Goal: Task Accomplishment & Management: Complete application form

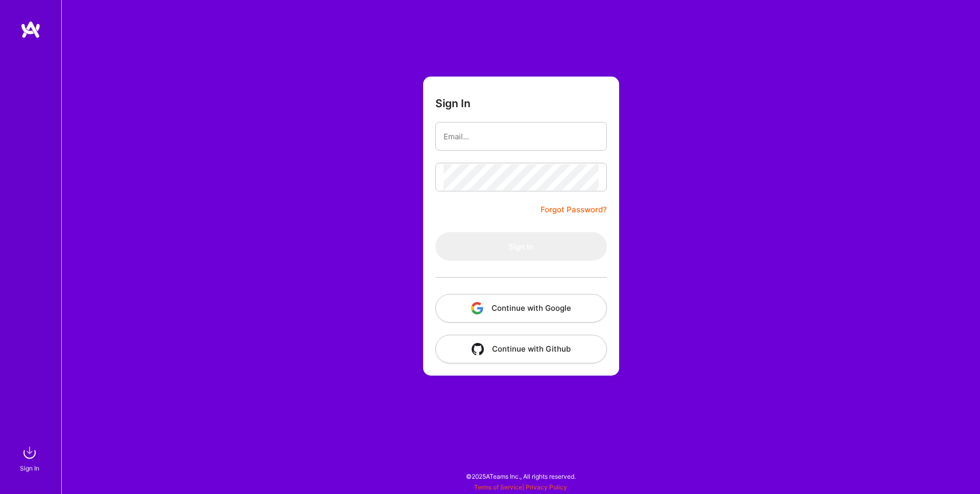
click at [459, 294] on form "Sign In Forgot Password? Sign In Continue with Google Continue with Github" at bounding box center [521, 226] width 196 height 299
click at [471, 305] on button "Continue with Google" at bounding box center [521, 308] width 172 height 29
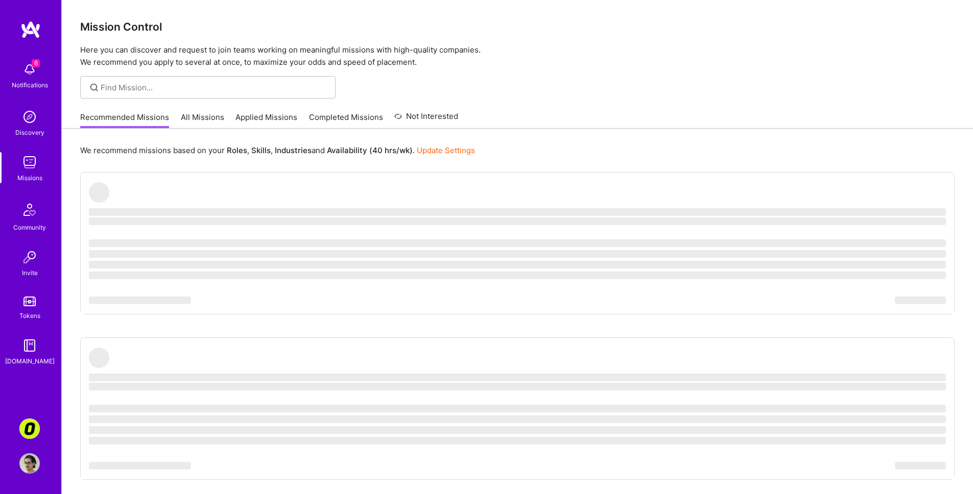
click at [35, 427] on img at bounding box center [29, 429] width 20 height 20
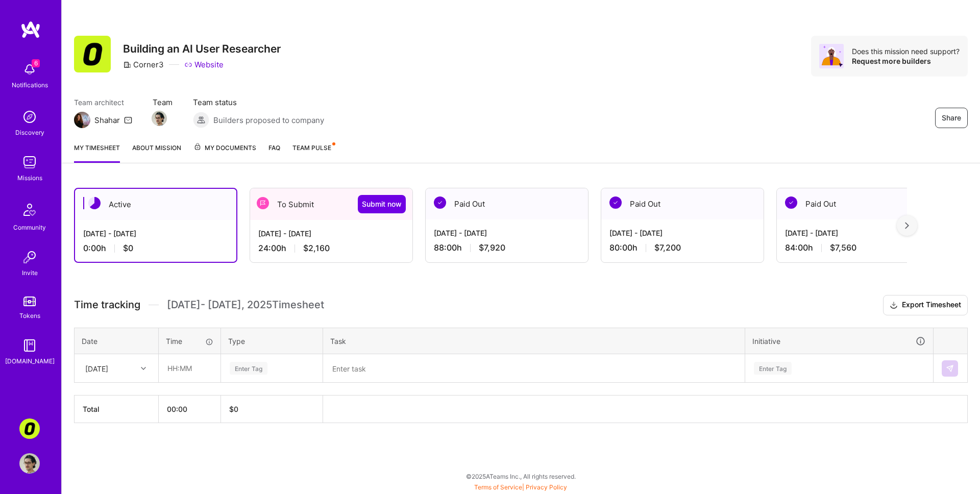
click at [279, 202] on div "To Submit Submit now" at bounding box center [331, 204] width 162 height 32
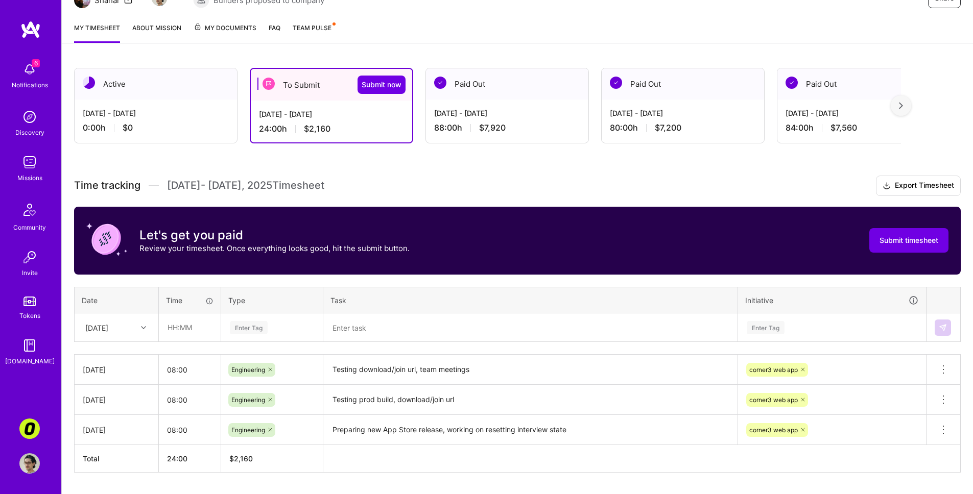
scroll to position [148, 0]
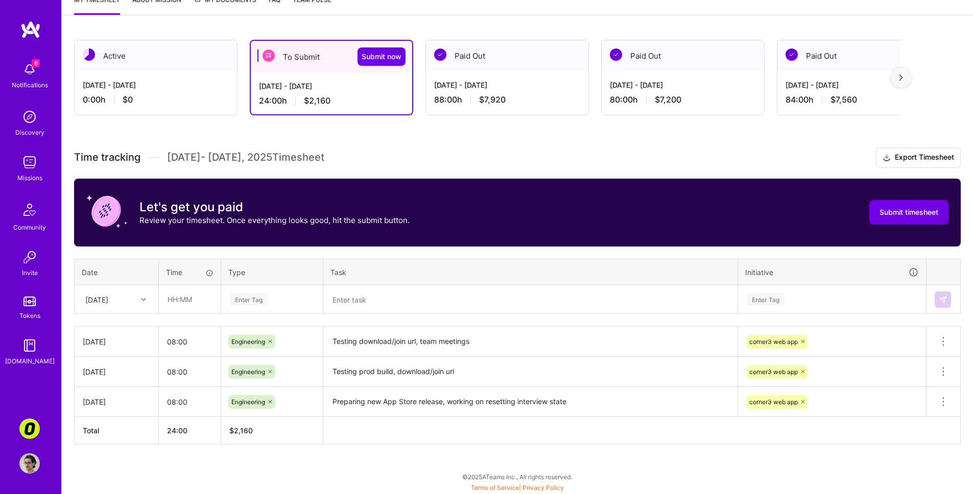
click at [138, 295] on div at bounding box center [145, 299] width 16 height 13
click at [131, 369] on div "[DATE]" at bounding box center [116, 366] width 83 height 19
click at [193, 303] on input "text" at bounding box center [189, 299] width 61 height 27
type input "08:00"
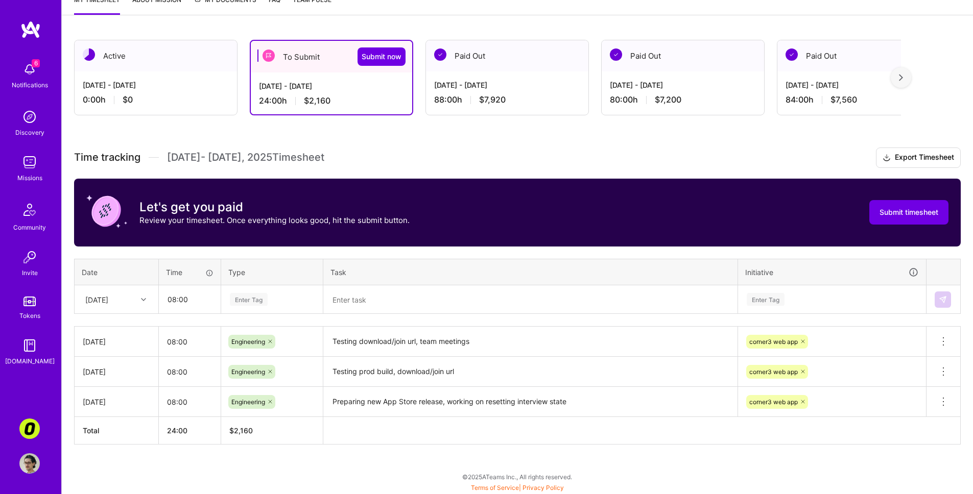
click at [232, 299] on div "Enter Tag" at bounding box center [249, 300] width 38 height 16
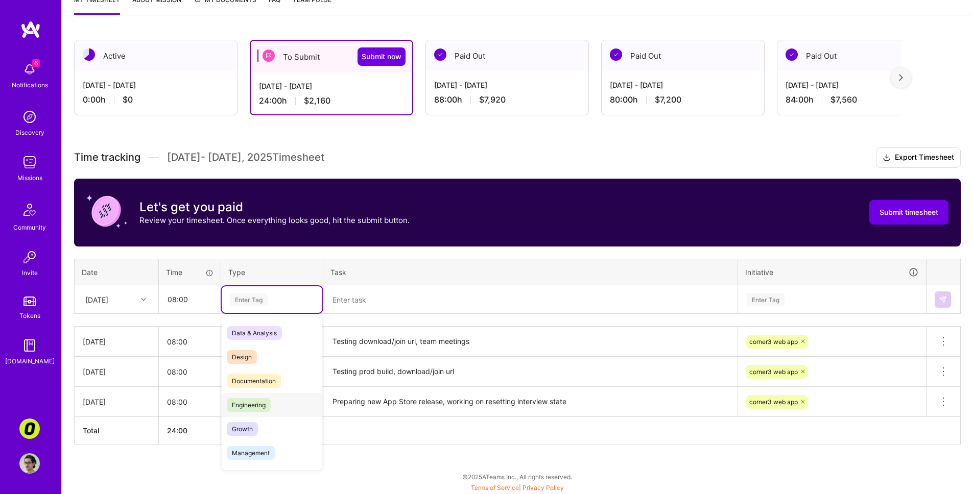
click at [269, 396] on div "Engineering" at bounding box center [272, 405] width 101 height 24
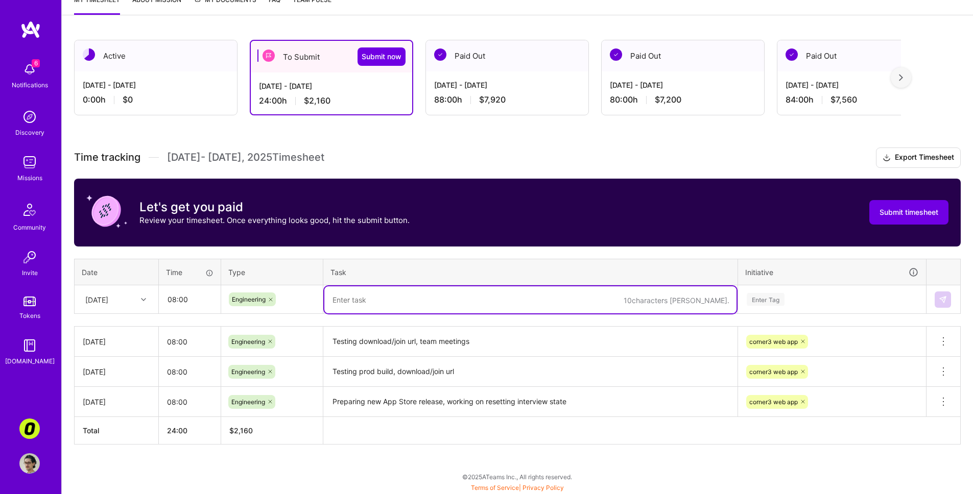
click at [365, 310] on textarea at bounding box center [530, 299] width 412 height 27
type textarea "Pushing the app through the app store review"
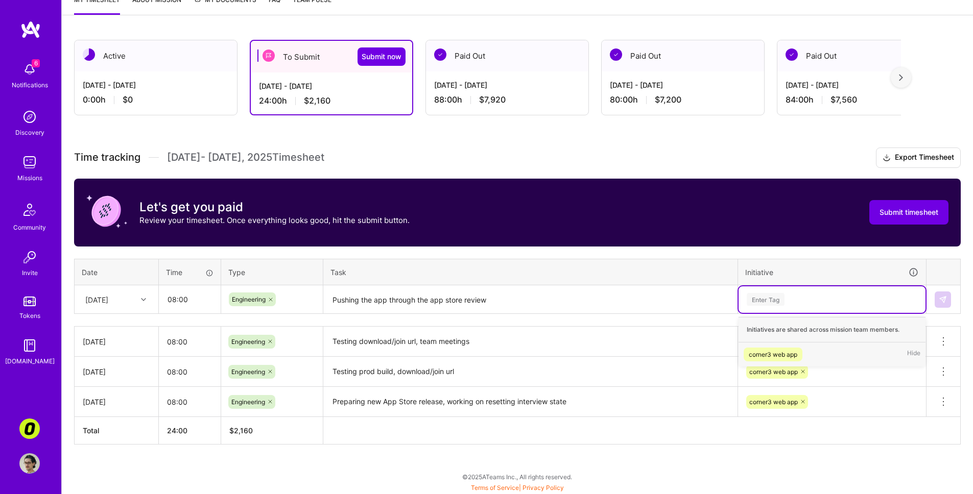
drag, startPoint x: 757, startPoint y: 285, endPoint x: 766, endPoint y: 296, distance: 14.1
click at [760, 286] on div "Enter Tag" at bounding box center [831, 299] width 187 height 27
click at [777, 354] on div "corner3 web app" at bounding box center [772, 354] width 49 height 11
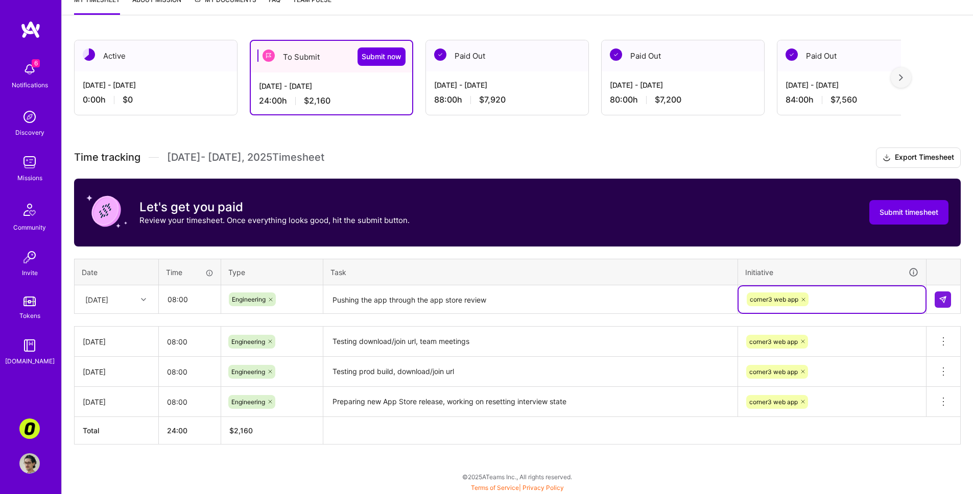
click at [951, 296] on div at bounding box center [942, 300] width 17 height 16
click at [369, 298] on textarea "Pushing the app through the app store review" at bounding box center [530, 299] width 412 height 27
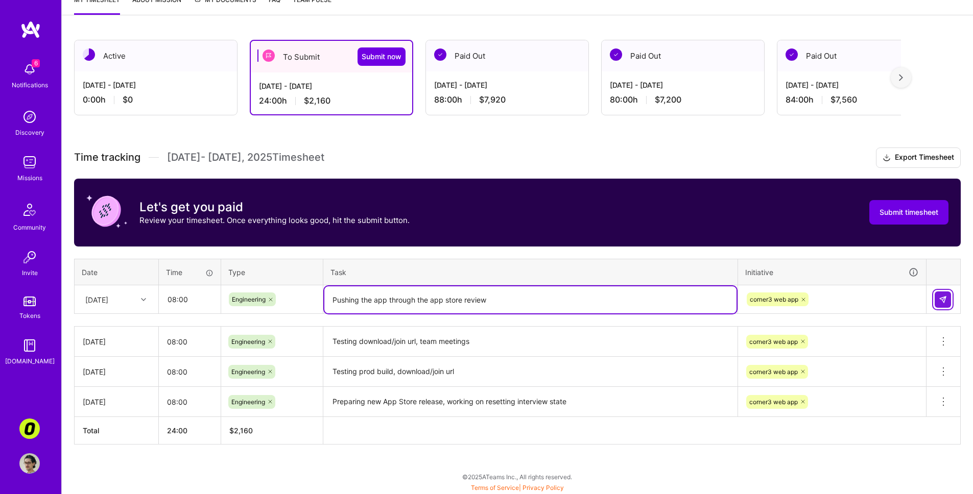
click at [944, 301] on img at bounding box center [942, 300] width 8 height 8
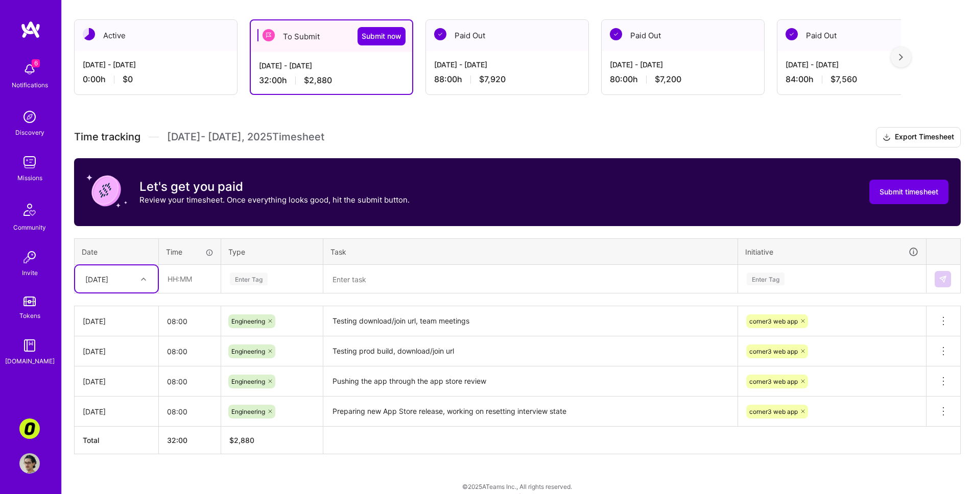
scroll to position [170, 0]
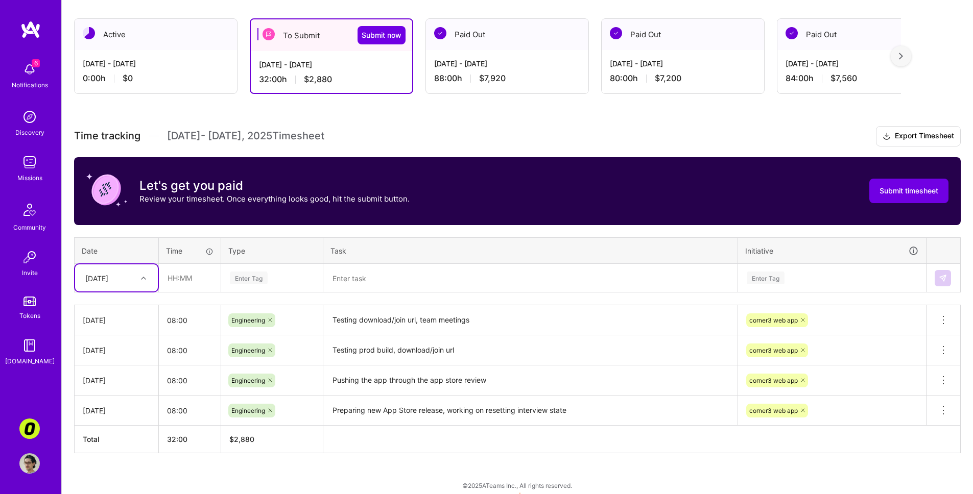
click at [138, 284] on div at bounding box center [145, 278] width 16 height 17
click at [122, 362] on div "[DATE]" at bounding box center [116, 363] width 83 height 19
click at [188, 280] on input "text" at bounding box center [189, 277] width 61 height 27
type input "08:00"
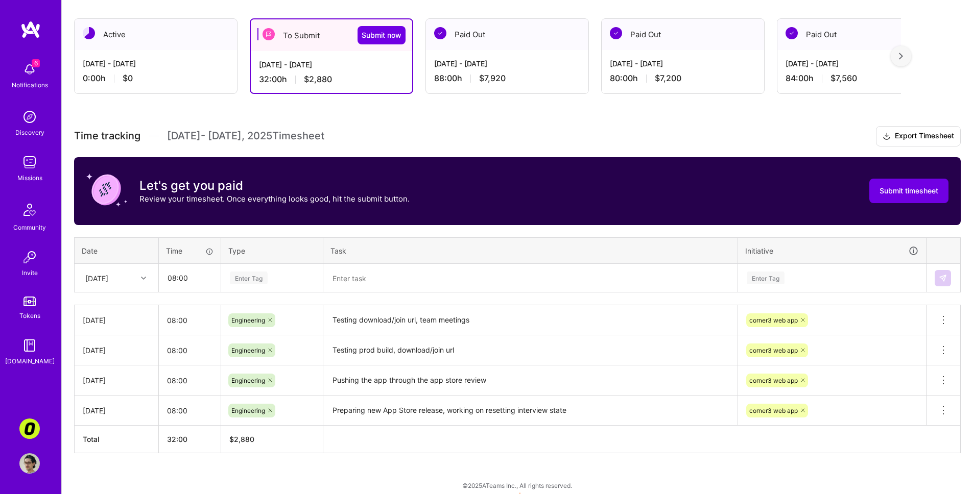
click at [250, 284] on div "Enter Tag" at bounding box center [249, 278] width 38 height 16
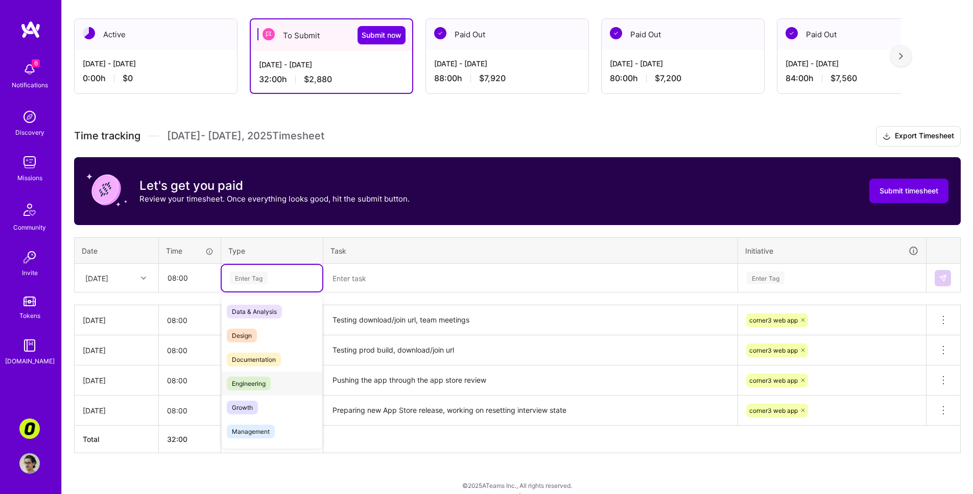
click at [276, 384] on div "Engineering" at bounding box center [272, 384] width 101 height 24
click at [358, 279] on textarea at bounding box center [530, 278] width 412 height 27
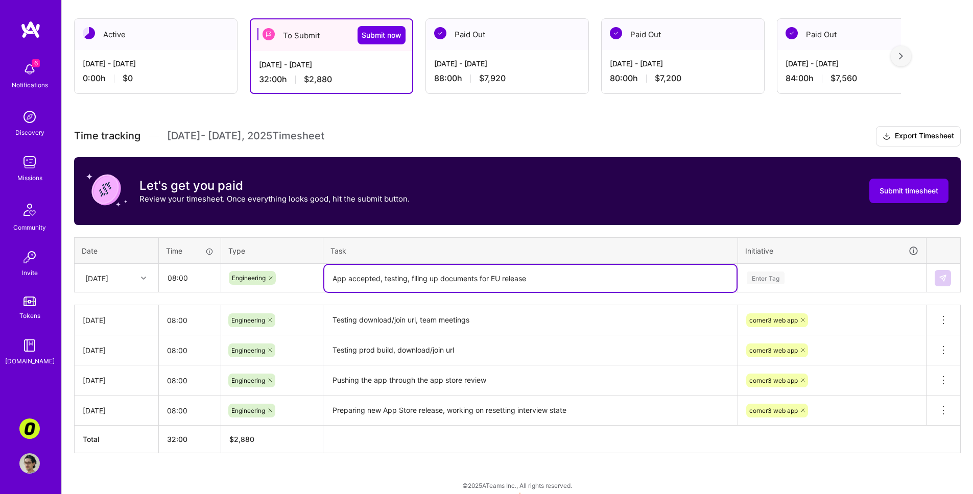
type textarea "App accepted, testing, filing up documents for EU release"
click at [784, 275] on div "Enter Tag" at bounding box center [765, 278] width 38 height 16
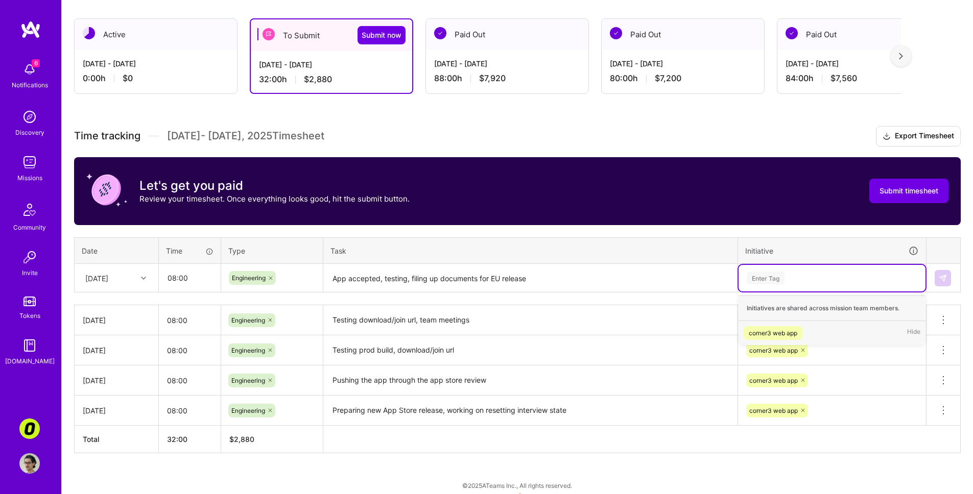
click at [770, 329] on div "corner3 web app" at bounding box center [772, 333] width 49 height 11
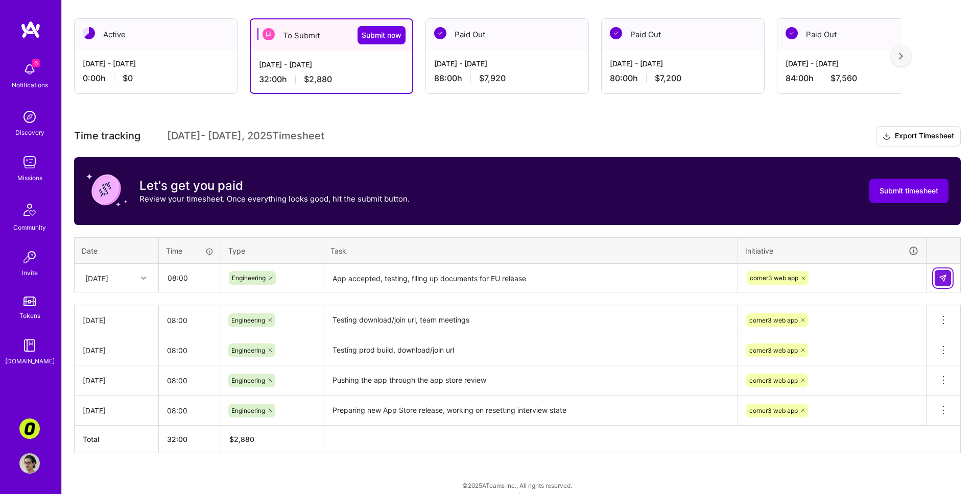
click at [943, 272] on button at bounding box center [942, 278] width 16 height 16
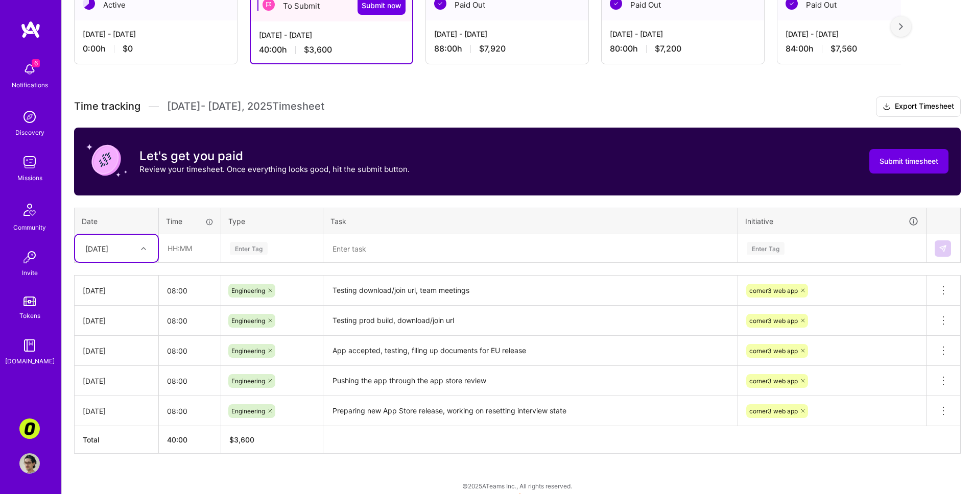
scroll to position [200, 0]
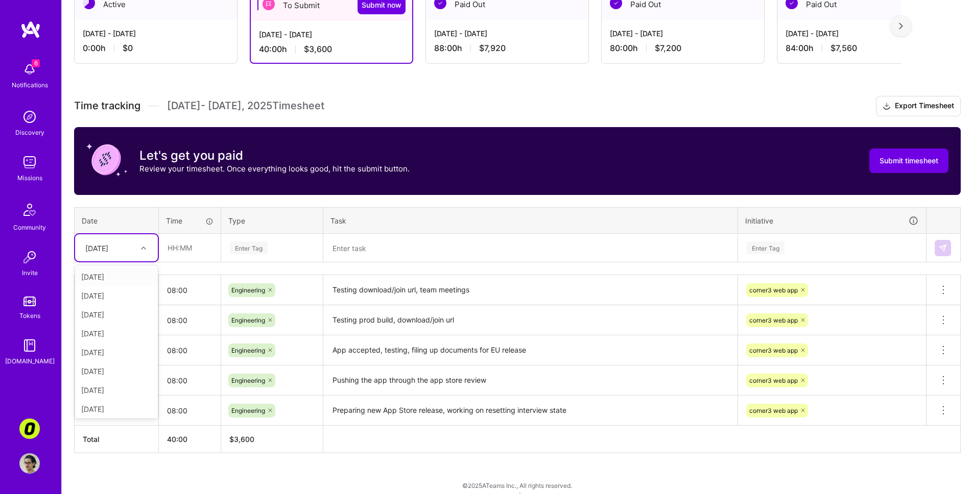
click at [130, 259] on div "[DATE]" at bounding box center [116, 247] width 83 height 27
click at [124, 389] on div "[DATE]" at bounding box center [116, 390] width 83 height 19
click at [193, 254] on input "text" at bounding box center [189, 247] width 61 height 27
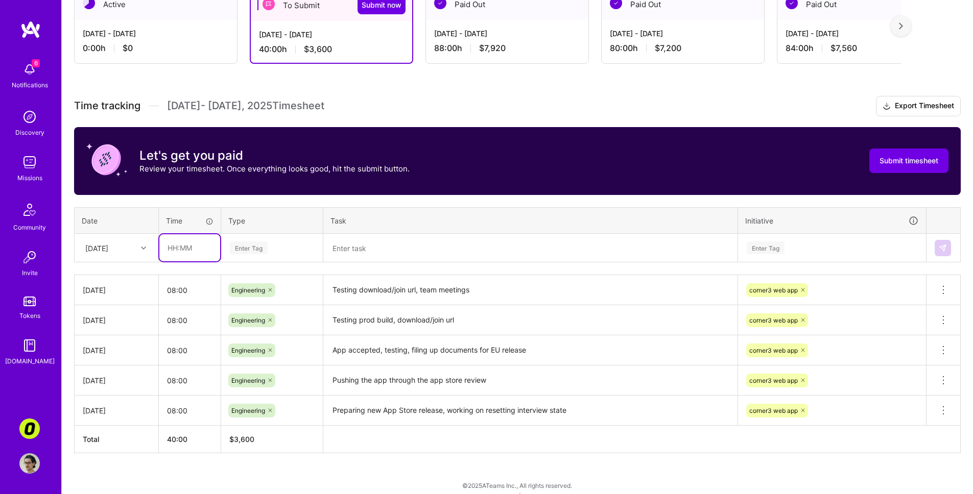
type input "08:00"
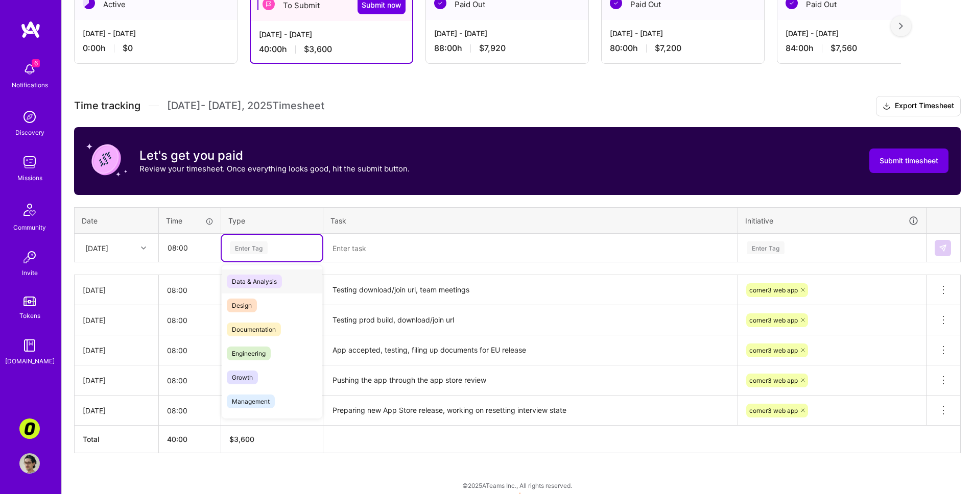
click at [250, 250] on div "Enter Tag" at bounding box center [249, 248] width 38 height 16
click at [285, 351] on div "Engineering" at bounding box center [272, 354] width 101 height 24
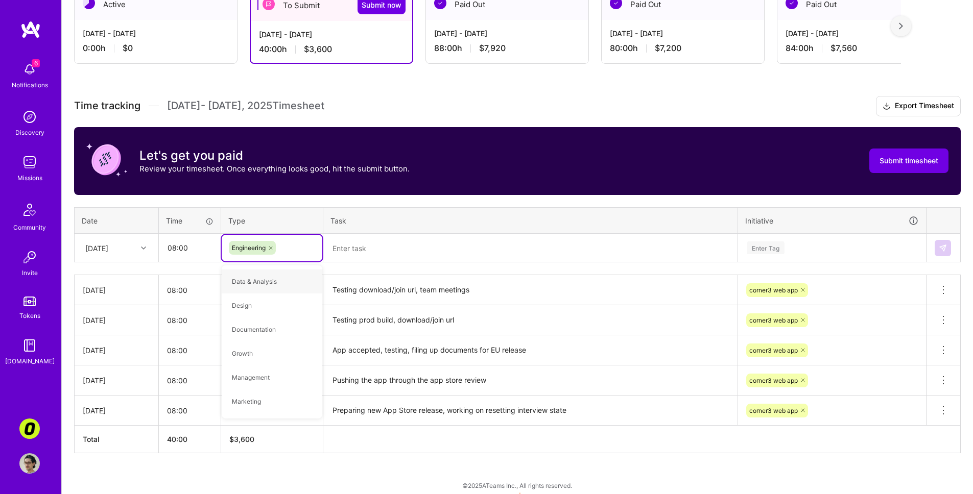
click at [393, 248] on textarea at bounding box center [530, 248] width 412 height 27
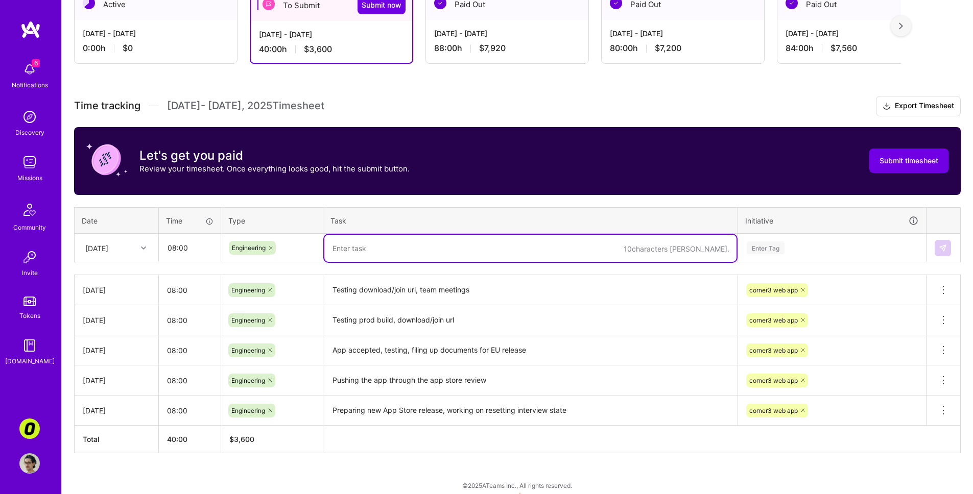
click at [393, 248] on textarea at bounding box center [530, 248] width 412 height 27
type textarea "App Store release with first respondent project, bug fixes"
click at [780, 244] on div "Enter Tag" at bounding box center [765, 248] width 38 height 16
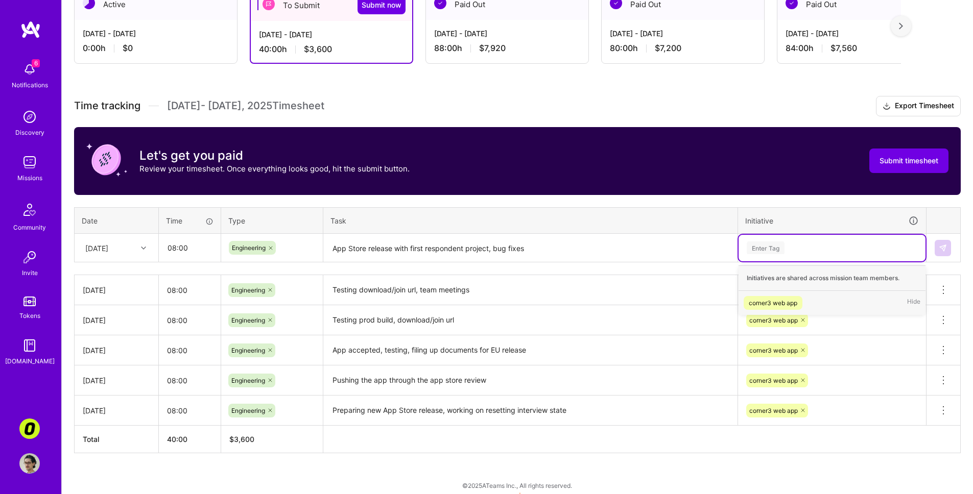
click at [794, 298] on div "corner3 web app" at bounding box center [772, 303] width 49 height 11
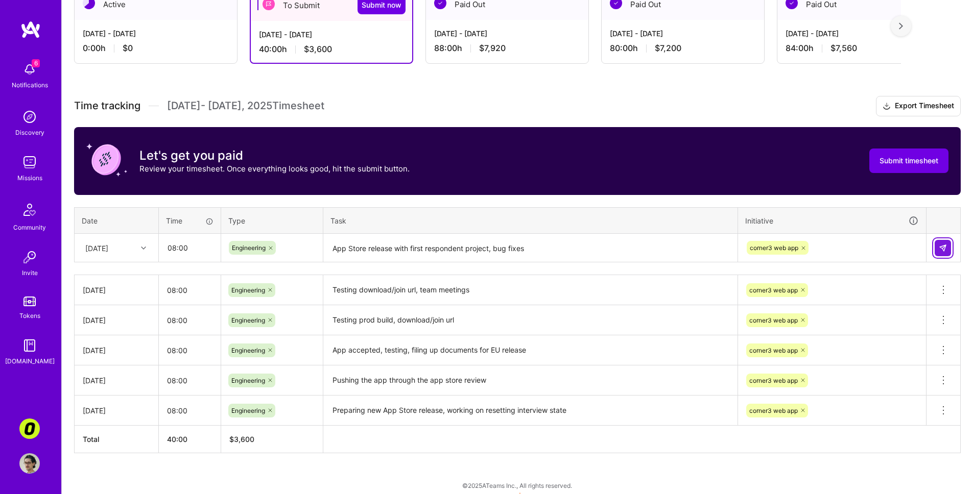
click at [940, 250] on img at bounding box center [942, 248] width 8 height 8
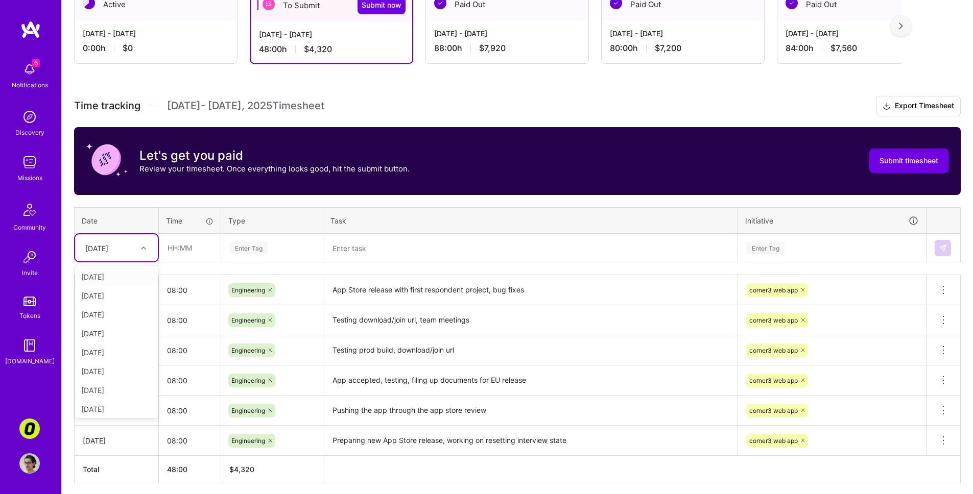
click at [139, 239] on div at bounding box center [145, 247] width 16 height 17
click at [131, 324] on div "[DATE]" at bounding box center [116, 331] width 83 height 19
click at [203, 246] on input "text" at bounding box center [189, 247] width 61 height 27
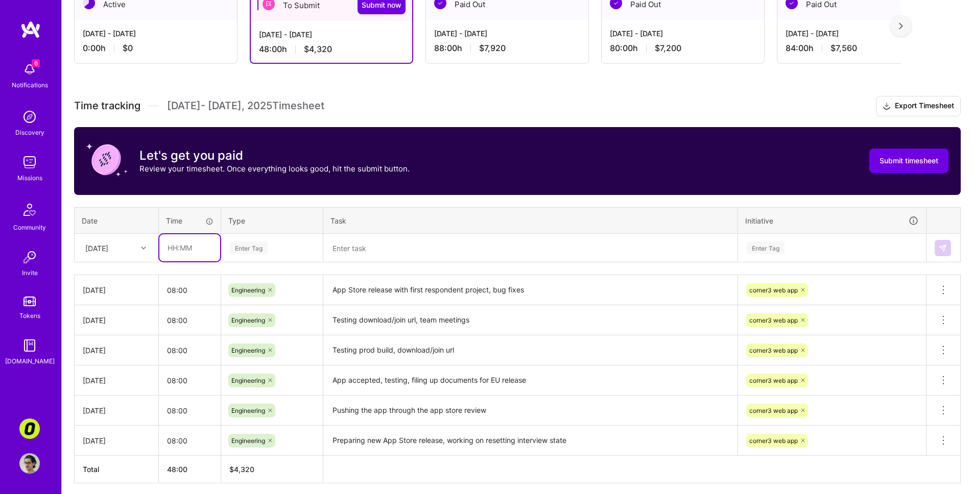
type input "08:00"
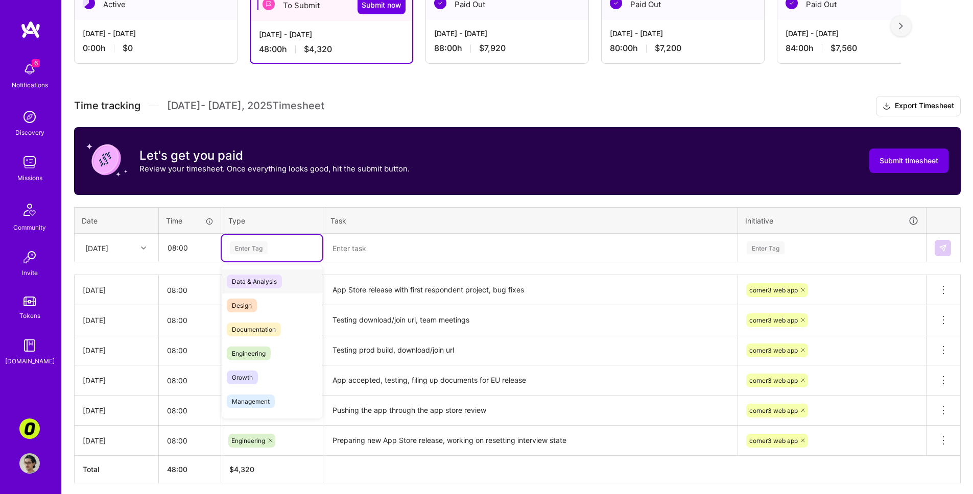
click at [239, 251] on div "Enter Tag" at bounding box center [249, 248] width 38 height 16
click at [287, 359] on div "Engineering" at bounding box center [272, 354] width 101 height 24
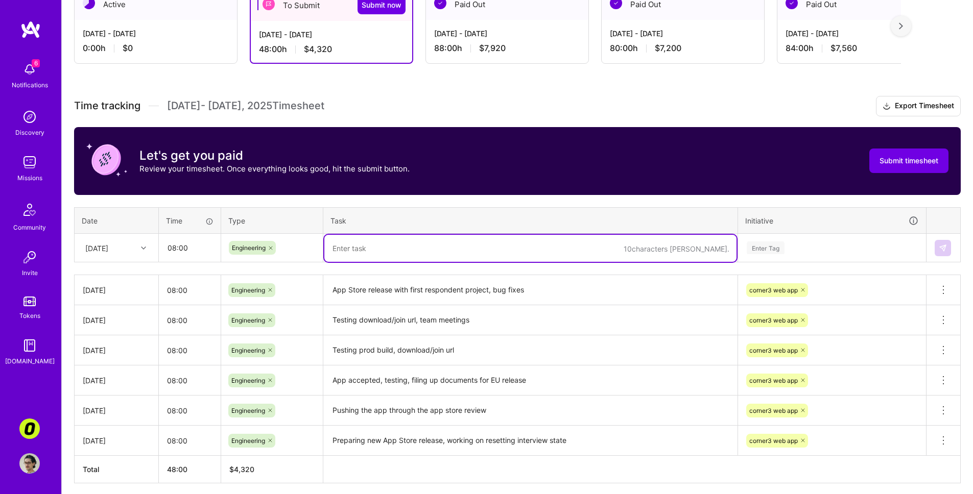
click at [357, 247] on textarea at bounding box center [530, 248] width 412 height 27
click at [806, 250] on div "Enter Tag" at bounding box center [831, 247] width 173 height 13
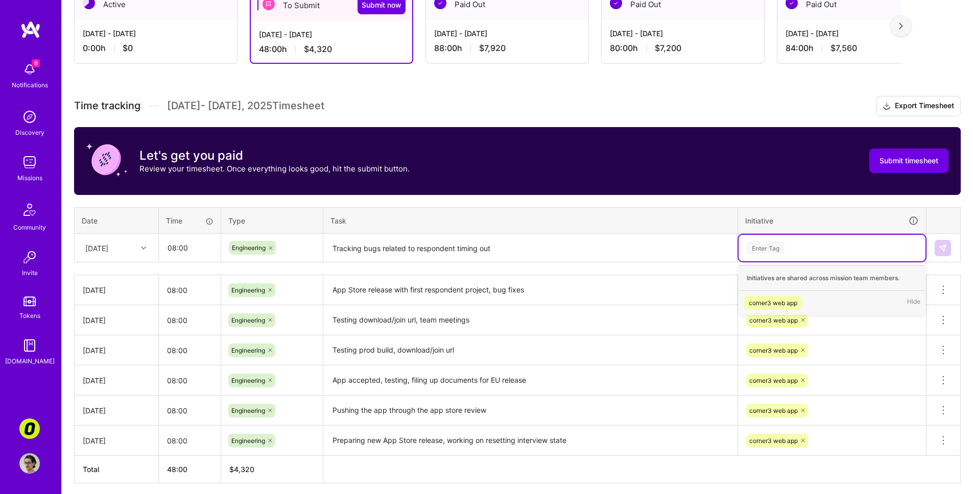
click at [786, 305] on div "corner3 web app" at bounding box center [772, 303] width 49 height 11
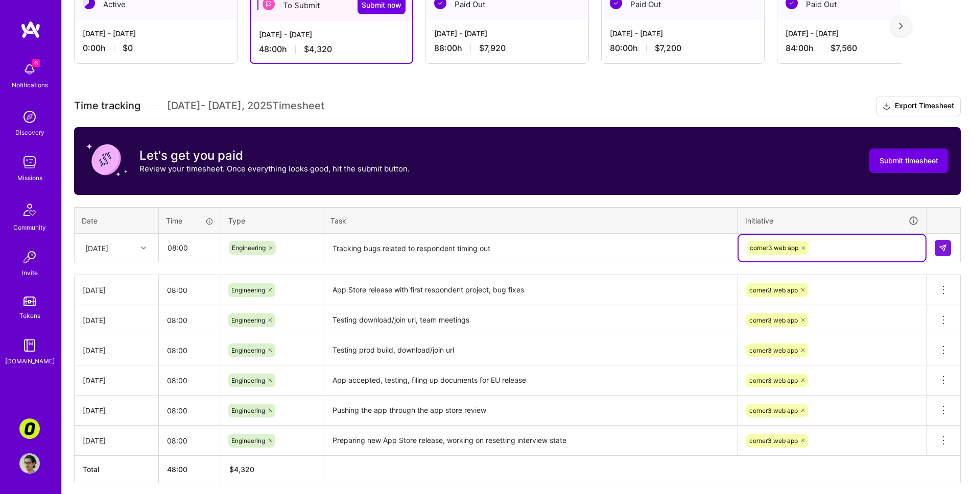
click at [456, 247] on textarea "Tracking bugs related to respondent timing out" at bounding box center [530, 248] width 412 height 27
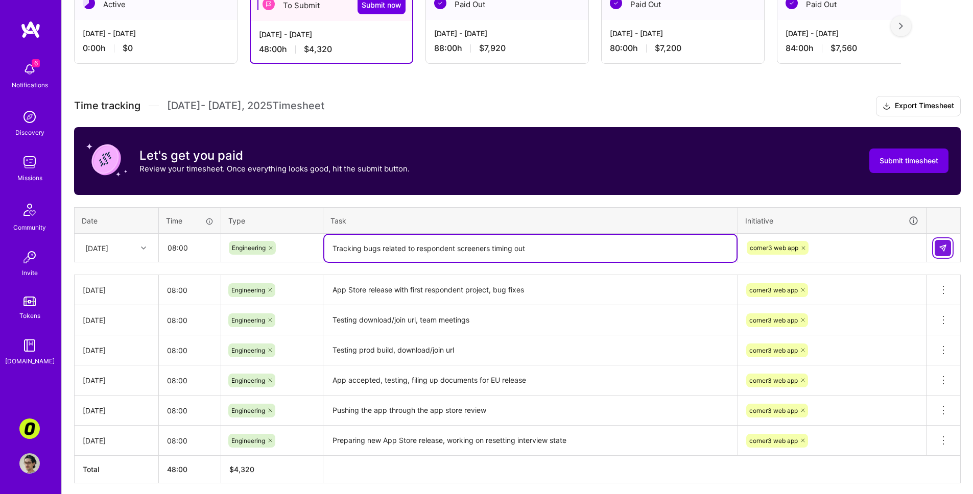
type textarea "Tracking bugs related to respondent screeners timing out"
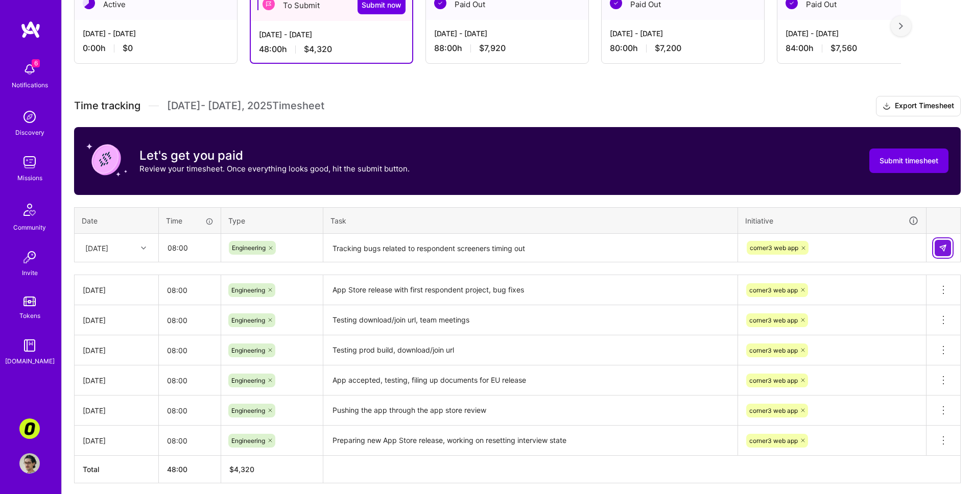
click at [942, 249] on img at bounding box center [942, 248] width 8 height 8
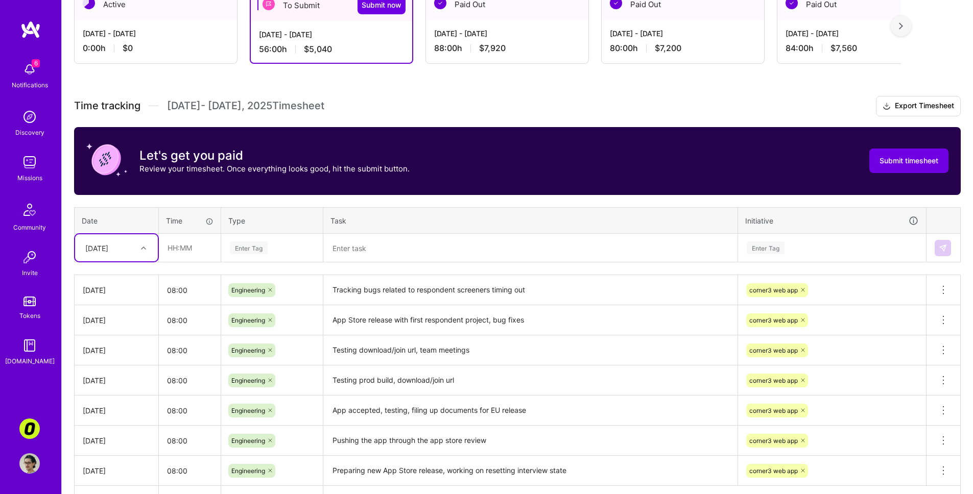
click at [143, 250] on icon at bounding box center [143, 248] width 5 height 5
click at [126, 348] on div "[DATE]" at bounding box center [116, 352] width 83 height 19
click at [145, 240] on div at bounding box center [145, 247] width 16 height 17
click at [119, 349] on div "[DATE]" at bounding box center [116, 350] width 83 height 19
drag, startPoint x: 197, startPoint y: 248, endPoint x: 198, endPoint y: 261, distance: 12.9
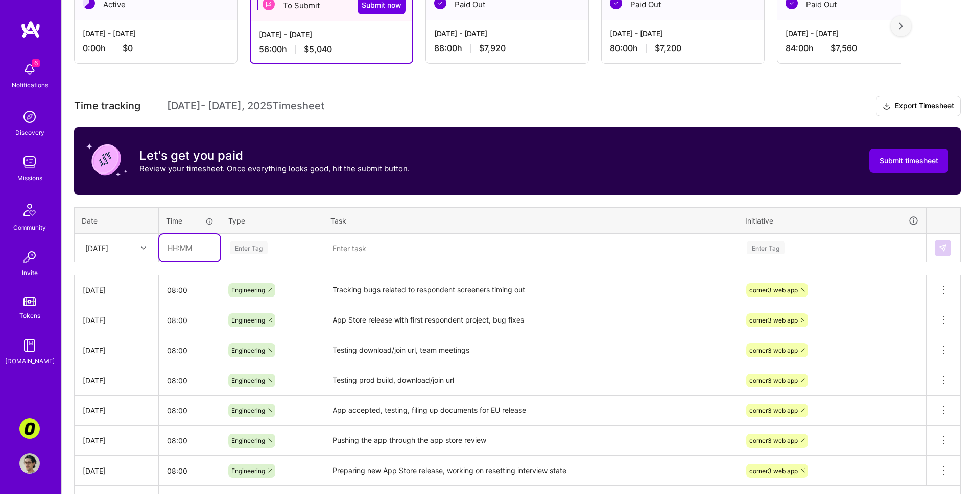
click at [197, 248] on input "text" at bounding box center [189, 247] width 61 height 27
drag, startPoint x: 292, startPoint y: 238, endPoint x: 266, endPoint y: 260, distance: 33.3
click at [292, 238] on div "Enter Tag" at bounding box center [272, 248] width 101 height 27
click at [209, 247] on input "text" at bounding box center [189, 247] width 61 height 27
type input "08:00"
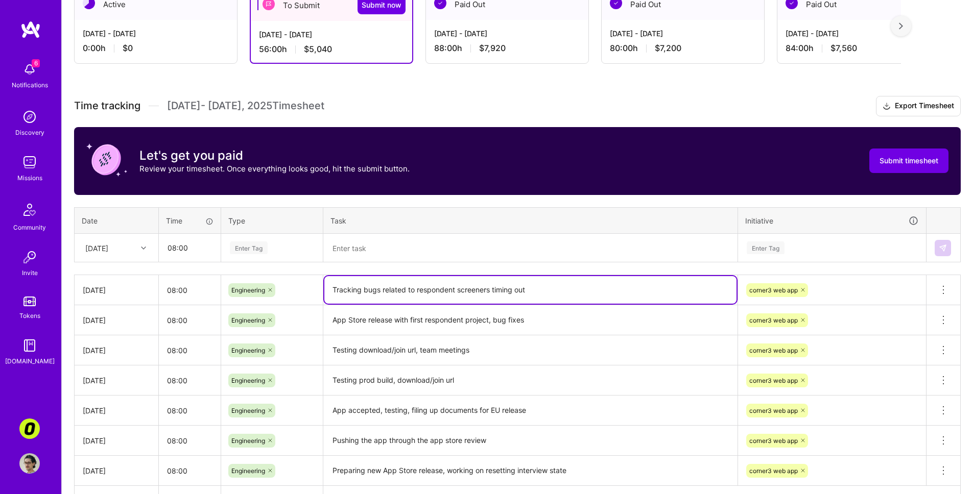
click at [524, 294] on textarea "Tracking bugs related to respondent screeners timing out" at bounding box center [530, 290] width 412 height 28
click at [236, 237] on div "Enter Tag" at bounding box center [272, 248] width 101 height 27
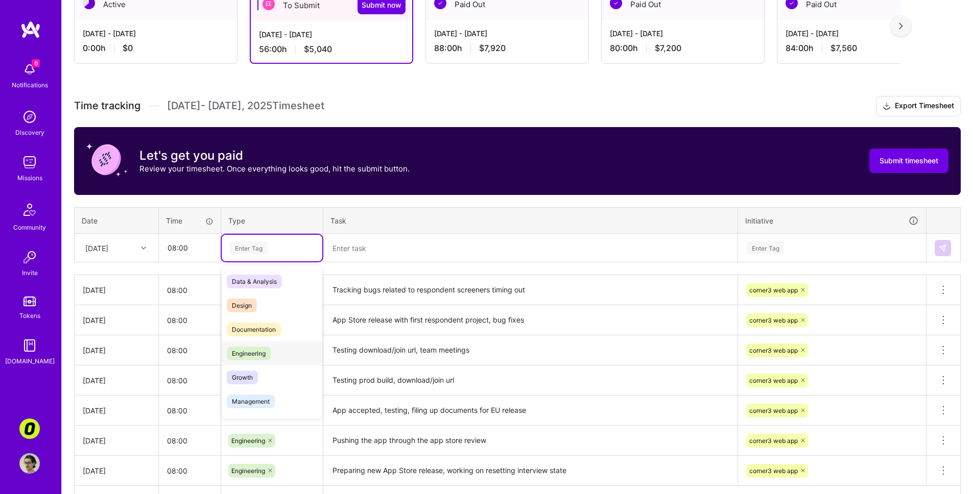
click at [259, 350] on span "Engineering" at bounding box center [249, 354] width 44 height 14
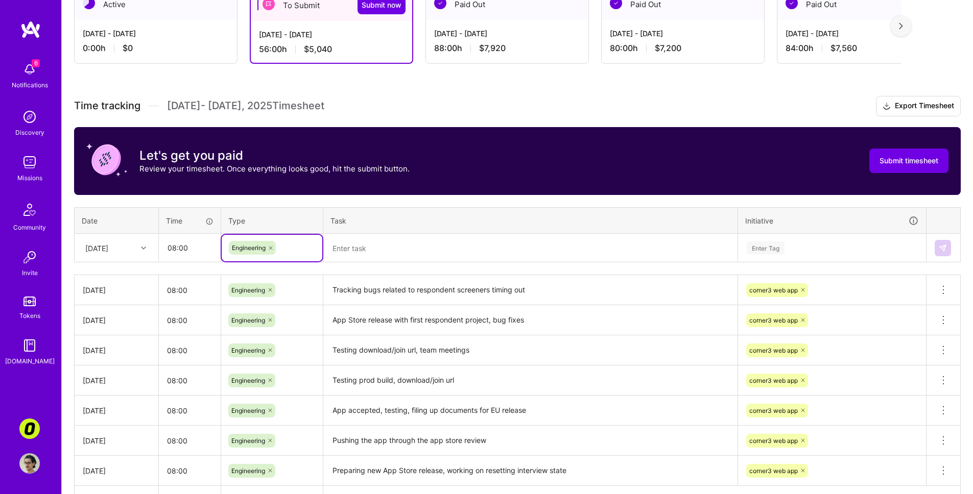
click at [381, 250] on textarea at bounding box center [530, 248] width 412 height 27
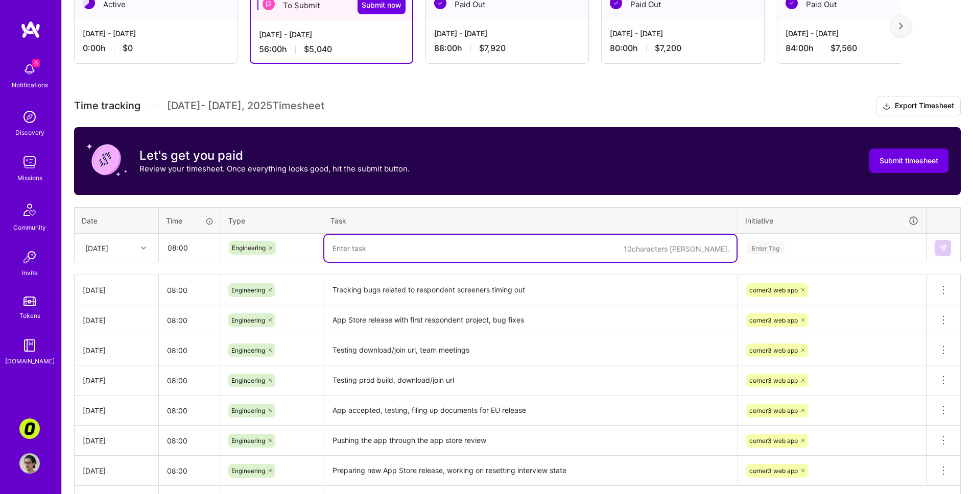
paste textarea "Tracking bugs related to respondent screeners timing out"
type textarea "Tracking bugs related to respondent screeners timing out / fix"
click at [796, 253] on div "Enter Tag" at bounding box center [831, 247] width 173 height 13
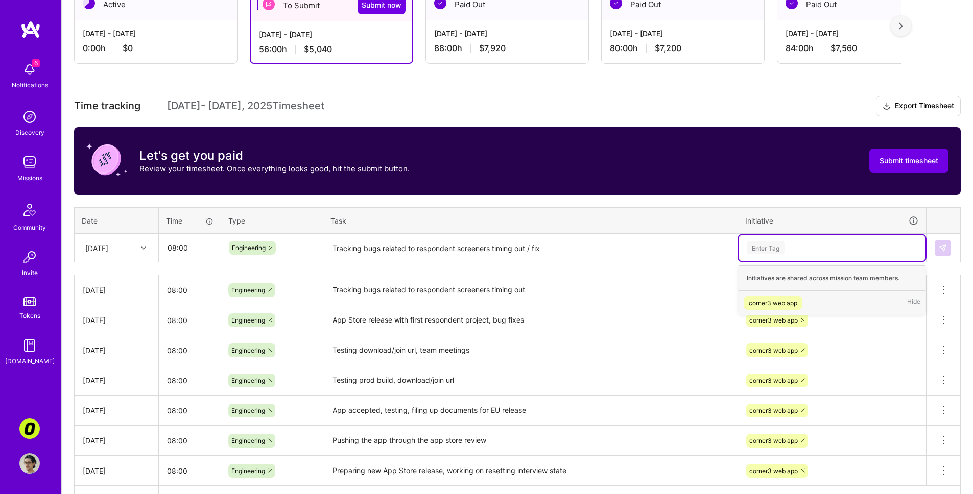
click at [768, 303] on div "corner3 web app" at bounding box center [772, 303] width 49 height 11
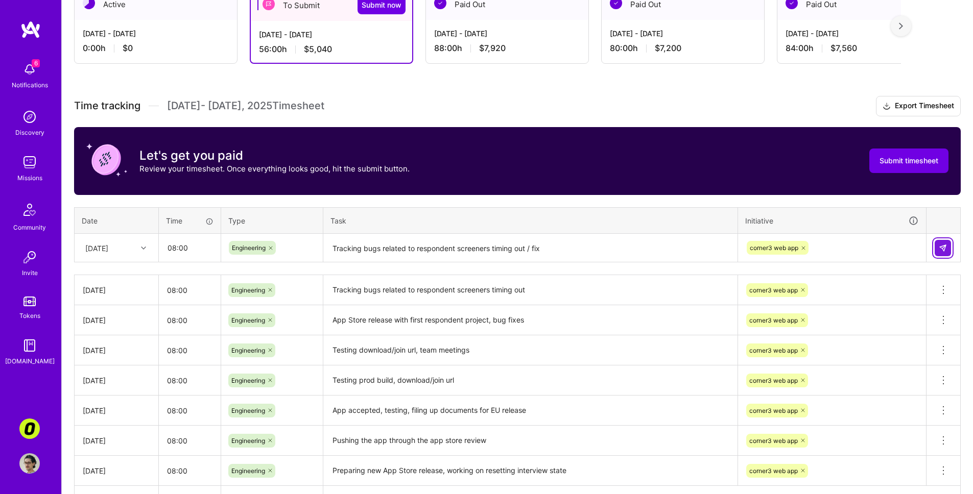
click at [939, 245] on img at bounding box center [942, 248] width 8 height 8
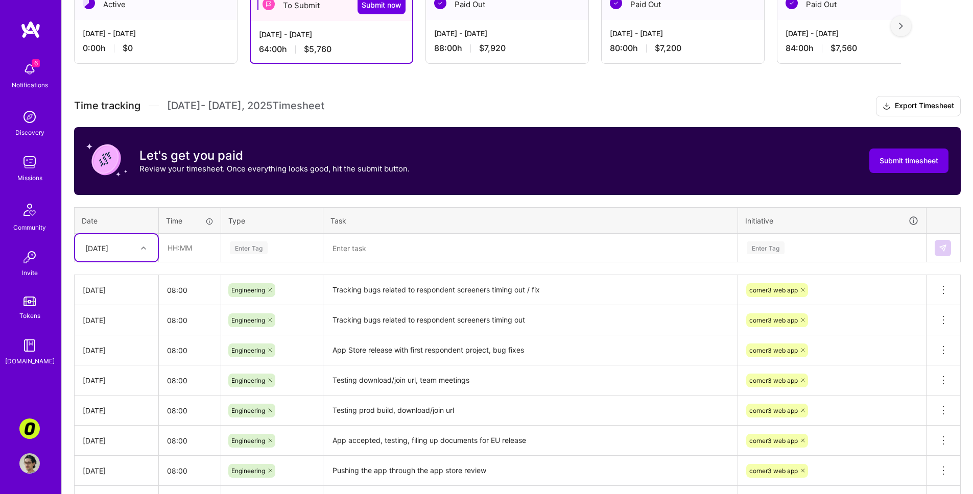
click at [146, 255] on div "[DATE]" at bounding box center [116, 247] width 83 height 27
click at [135, 380] on div "[DATE]" at bounding box center [116, 388] width 83 height 19
drag, startPoint x: 135, startPoint y: 380, endPoint x: 137, endPoint y: 342, distance: 38.3
click at [135, 380] on div "[DATE]" at bounding box center [116, 380] width 67 height 11
click at [126, 244] on div "[DATE]" at bounding box center [108, 247] width 57 height 17
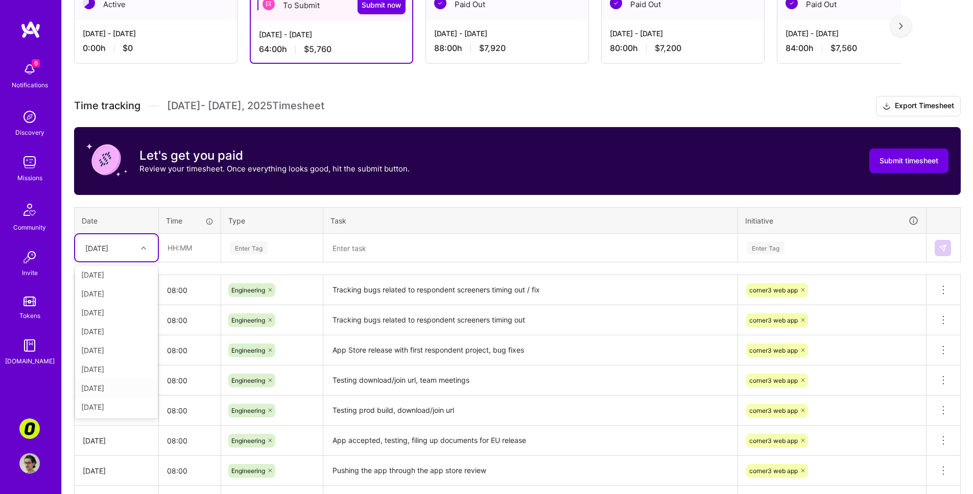
click at [127, 389] on div "[DATE]" at bounding box center [116, 388] width 83 height 19
click at [186, 248] on input "text" at bounding box center [189, 247] width 61 height 27
type input "08:00"
click at [281, 255] on div "Enter Tag" at bounding box center [272, 248] width 101 height 27
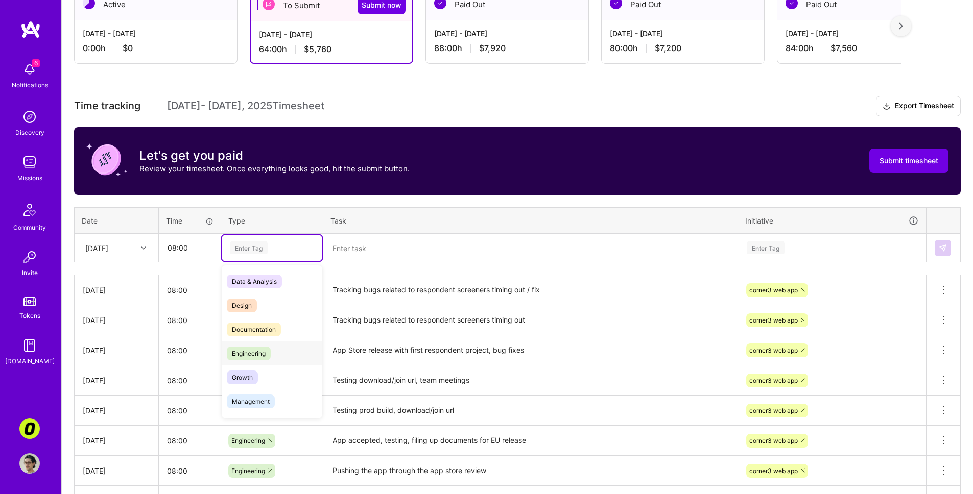
click at [284, 345] on div "Engineering" at bounding box center [272, 354] width 101 height 24
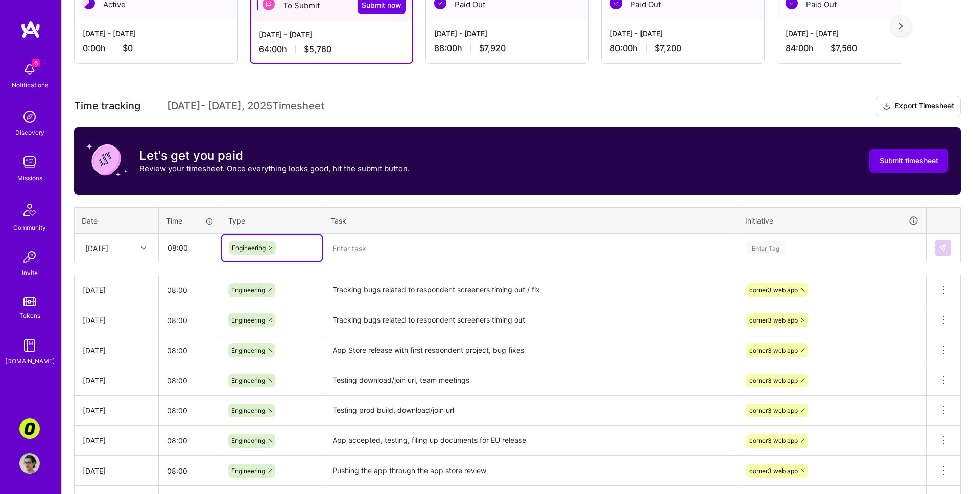
click at [340, 252] on textarea at bounding box center [530, 248] width 412 height 27
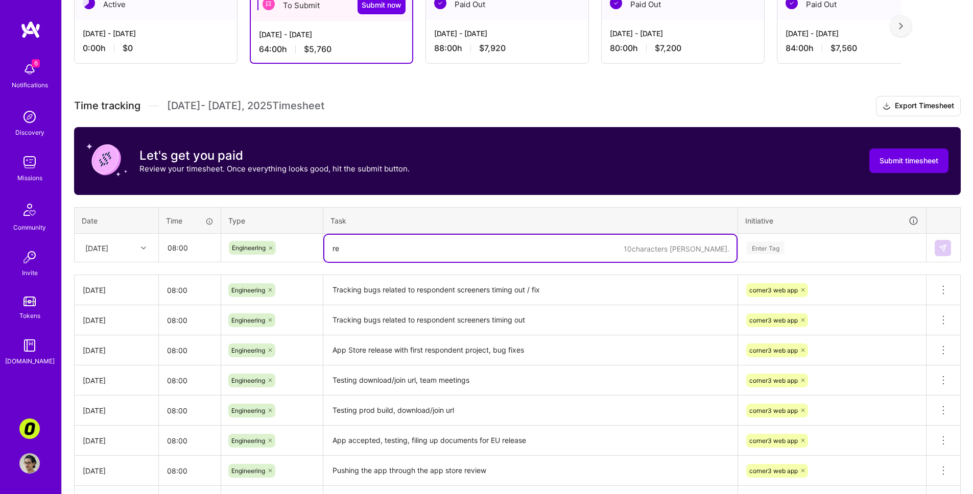
type textarea "r"
type textarea "Reviewing user interviews PR and other, urgent issues"
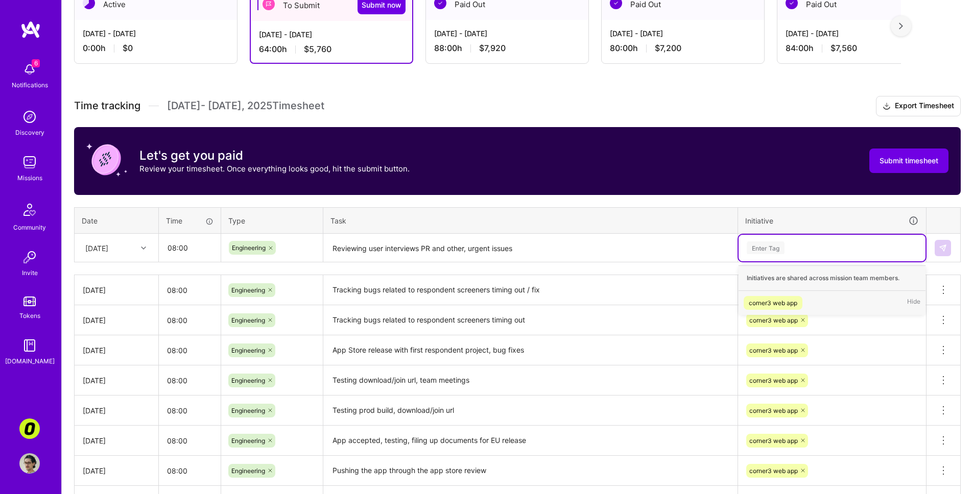
click at [786, 241] on div "Enter Tag" at bounding box center [831, 247] width 173 height 13
click at [781, 307] on div "corner3 web app" at bounding box center [772, 303] width 49 height 11
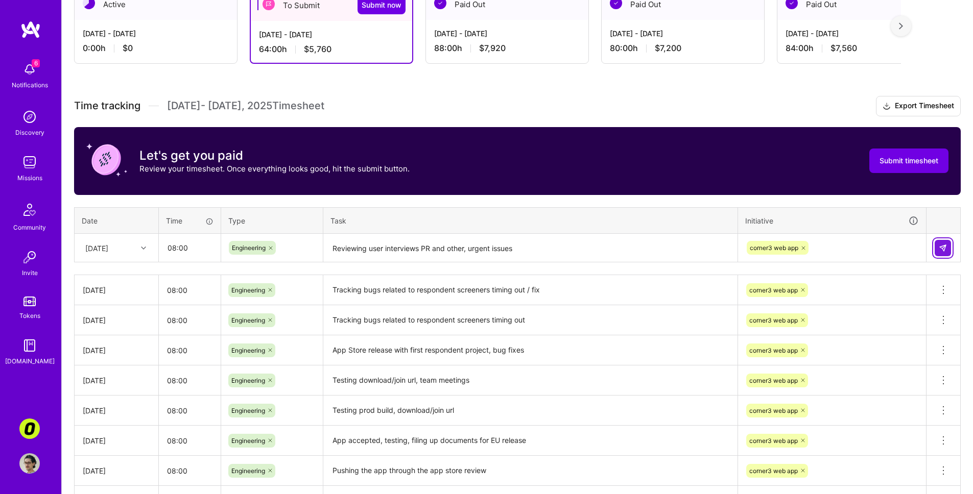
click at [946, 251] on img at bounding box center [942, 248] width 8 height 8
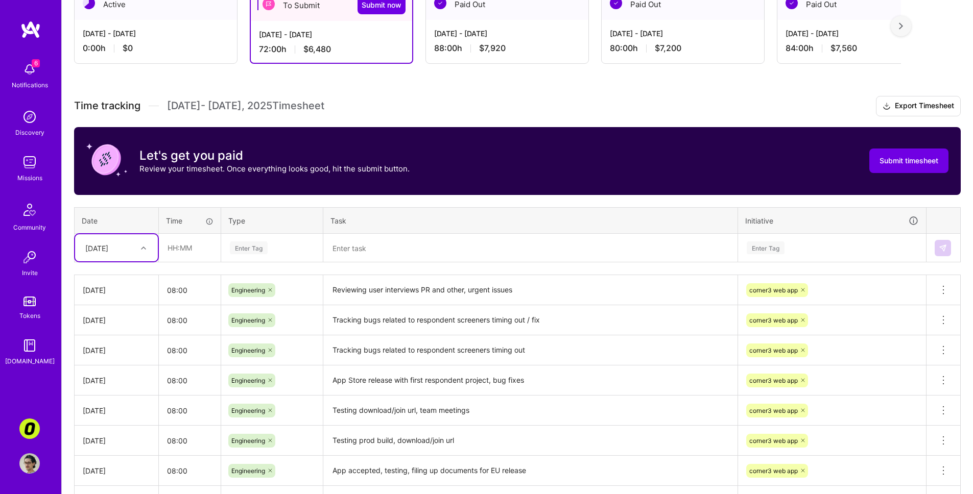
click at [135, 248] on div "[DATE]" at bounding box center [108, 247] width 57 height 17
click at [123, 382] on div "[DATE]" at bounding box center [116, 388] width 83 height 19
click at [203, 252] on input "text" at bounding box center [189, 247] width 61 height 27
type input "08:00"
click at [265, 240] on div "Enter Tag" at bounding box center [272, 248] width 101 height 27
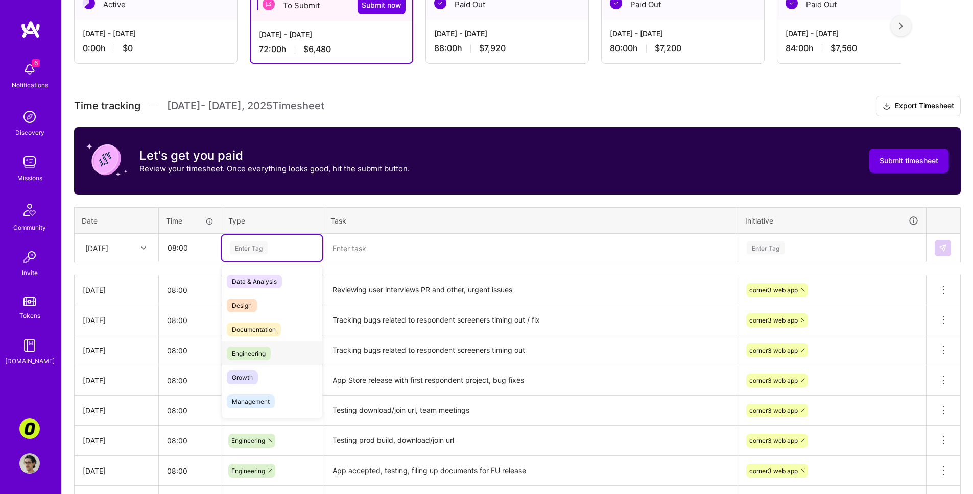
click at [277, 348] on div "Engineering" at bounding box center [272, 354] width 101 height 24
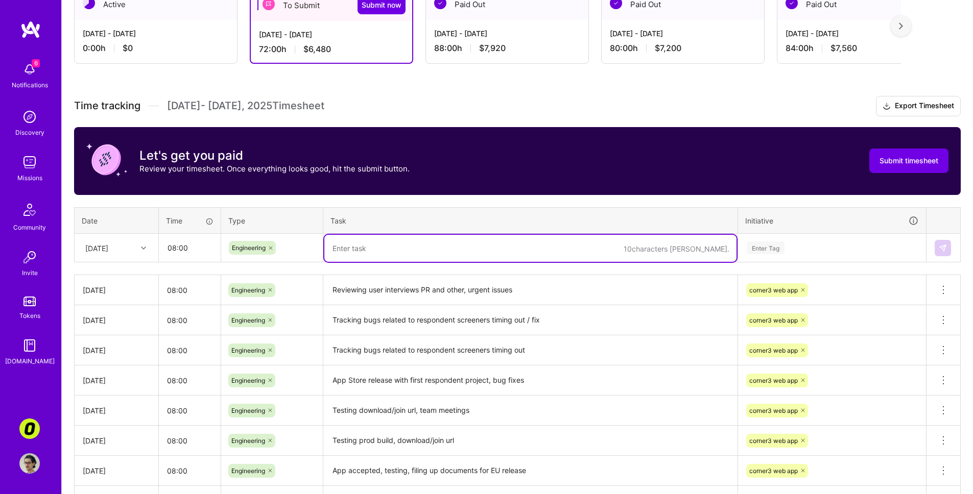
click at [369, 253] on textarea at bounding box center [530, 248] width 412 height 27
click at [822, 239] on div "Enter Tag" at bounding box center [831, 248] width 187 height 27
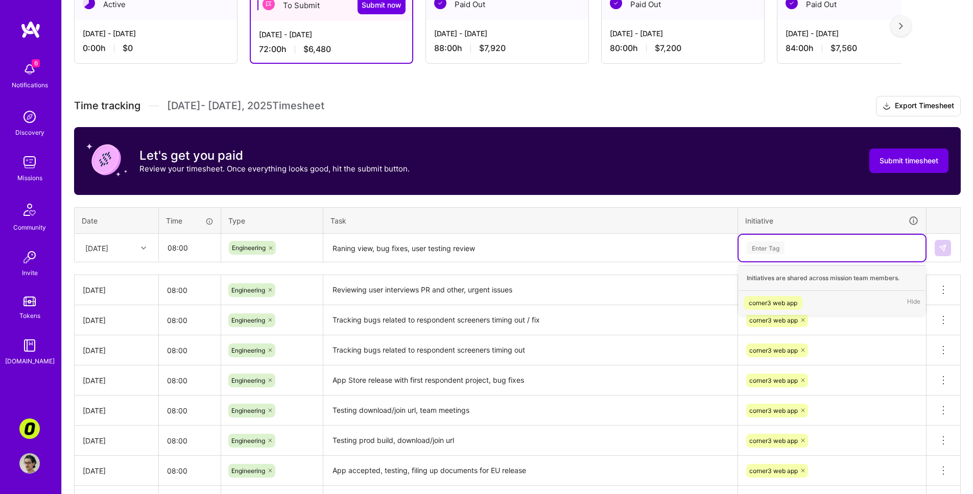
drag, startPoint x: 795, startPoint y: 302, endPoint x: 548, endPoint y: 275, distance: 248.6
click at [795, 302] on div "corner3 web app" at bounding box center [772, 303] width 49 height 11
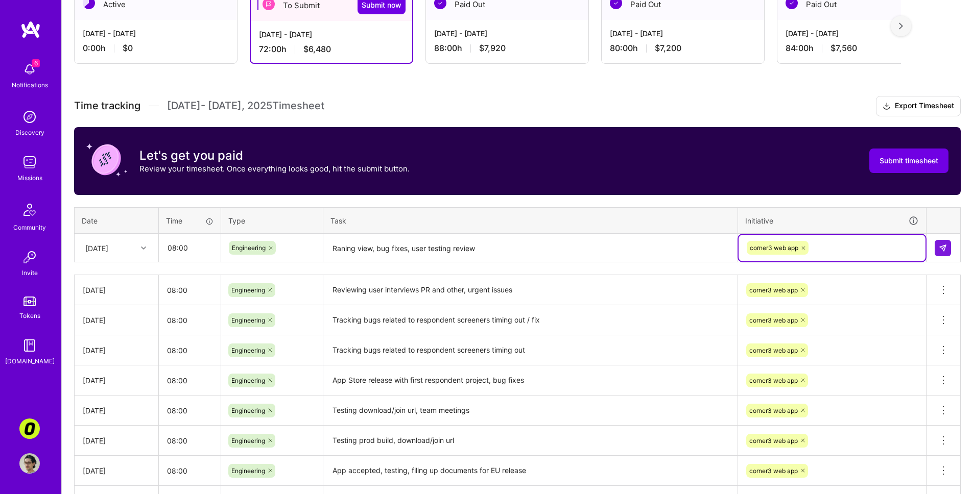
drag, startPoint x: 414, startPoint y: 248, endPoint x: 413, endPoint y: 268, distance: 19.9
click at [414, 248] on textarea "Raning view, bug fixes, user testing review" at bounding box center [530, 248] width 412 height 27
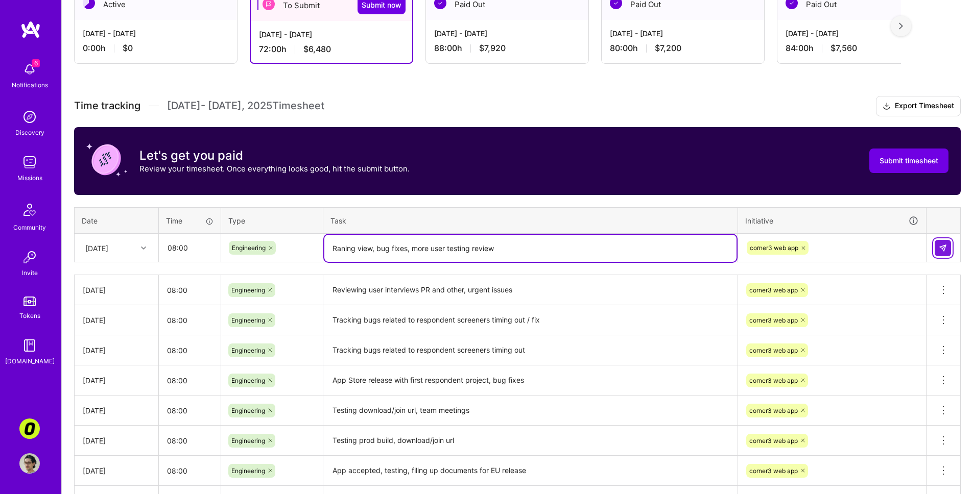
type textarea "Raning view, bug fixes, more user testing review"
click at [946, 251] on img at bounding box center [942, 248] width 8 height 8
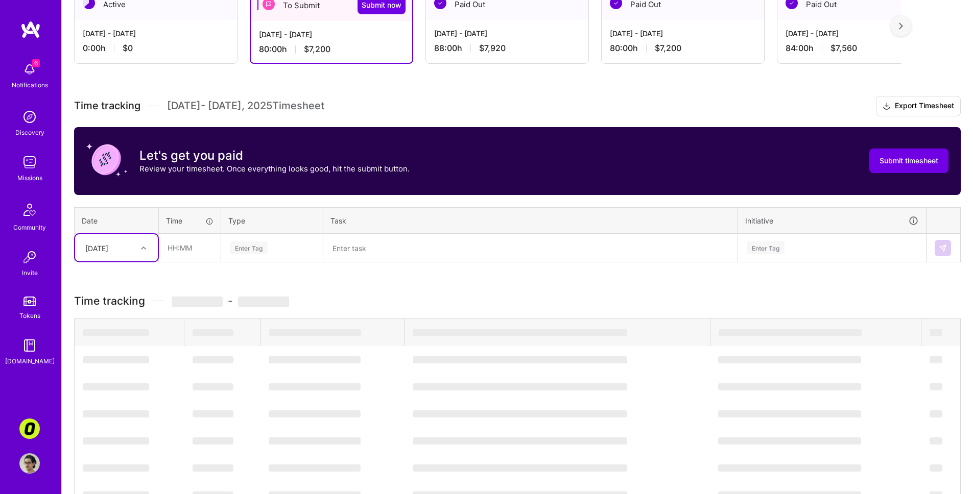
click at [148, 254] on div at bounding box center [145, 247] width 16 height 13
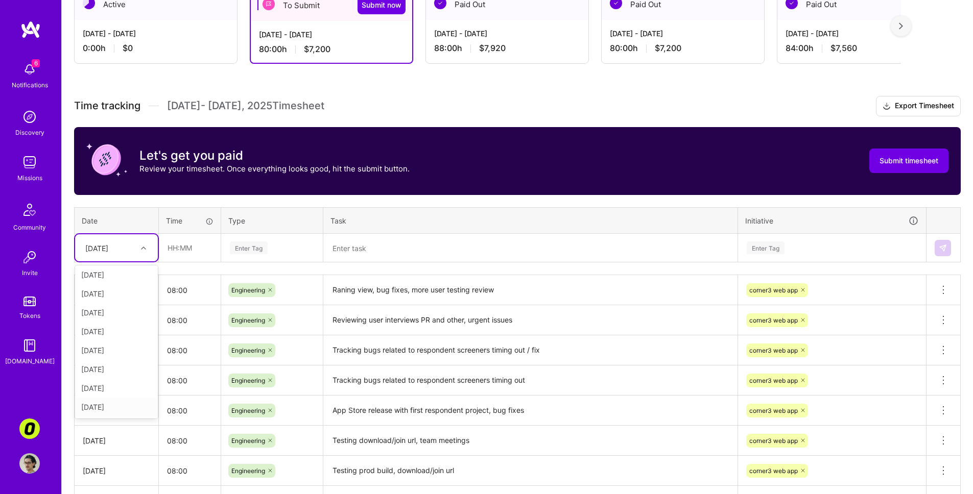
drag, startPoint x: 128, startPoint y: 408, endPoint x: 154, endPoint y: 351, distance: 62.8
click at [128, 408] on div "[DATE]" at bounding box center [116, 407] width 83 height 19
click at [193, 237] on input "text" at bounding box center [189, 247] width 61 height 27
type input "08:00"
click at [261, 261] on td "Enter Tag" at bounding box center [272, 248] width 102 height 29
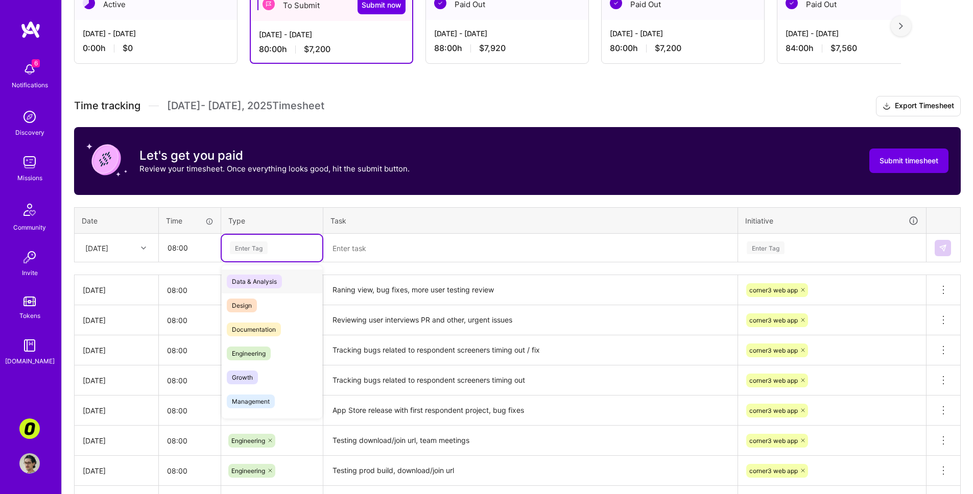
click at [265, 244] on div "Enter Tag" at bounding box center [249, 248] width 38 height 16
click at [272, 351] on div "Engineering" at bounding box center [272, 354] width 101 height 24
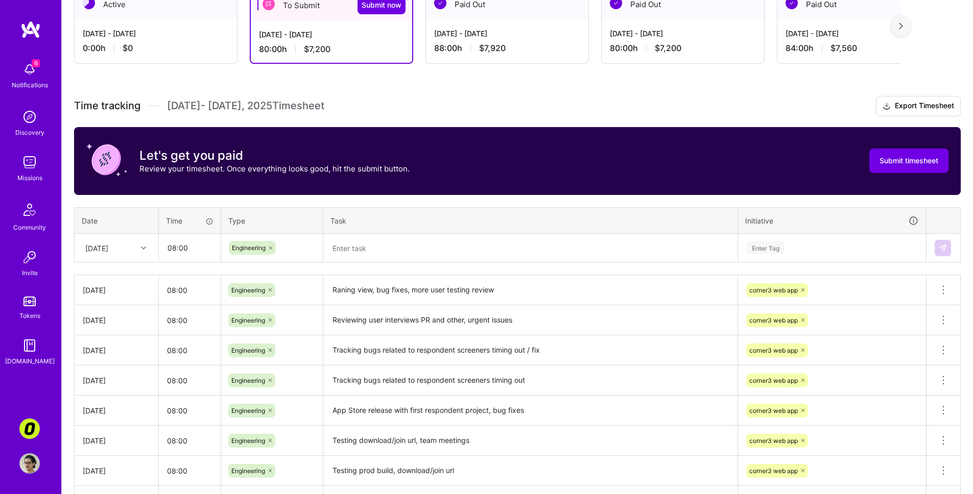
click at [417, 234] on td at bounding box center [530, 248] width 415 height 29
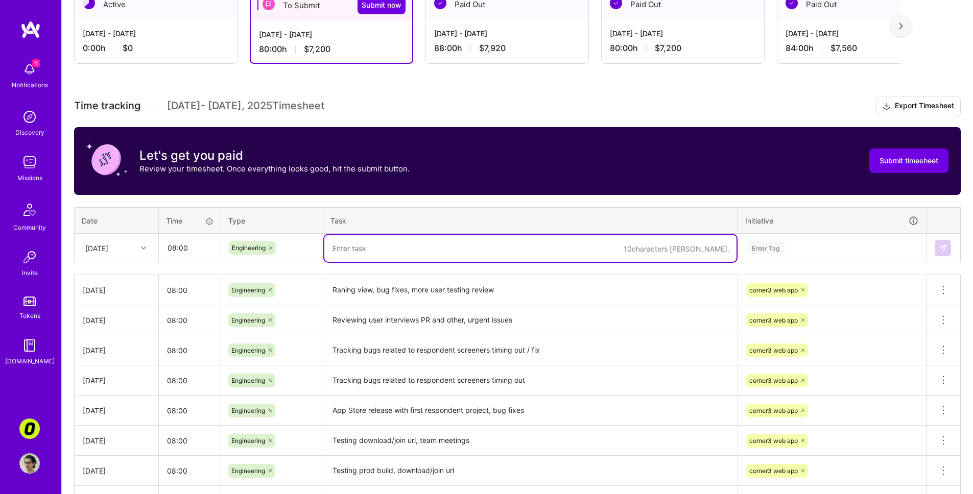
click at [419, 244] on textarea at bounding box center [530, 248] width 412 height 27
type textarea "Ranking view final fix (after failing drag and drop), start on setting up CI/CD…"
click at [516, 175] on div "Let's get you paid Review your timesheet. Once everything looks good, hit the s…" at bounding box center [517, 161] width 886 height 68
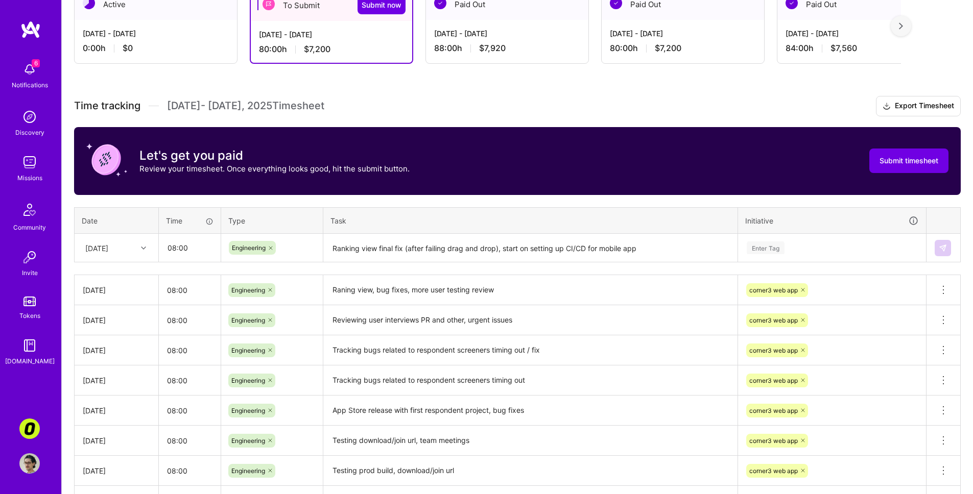
click at [795, 259] on div "Enter Tag" at bounding box center [831, 248] width 187 height 27
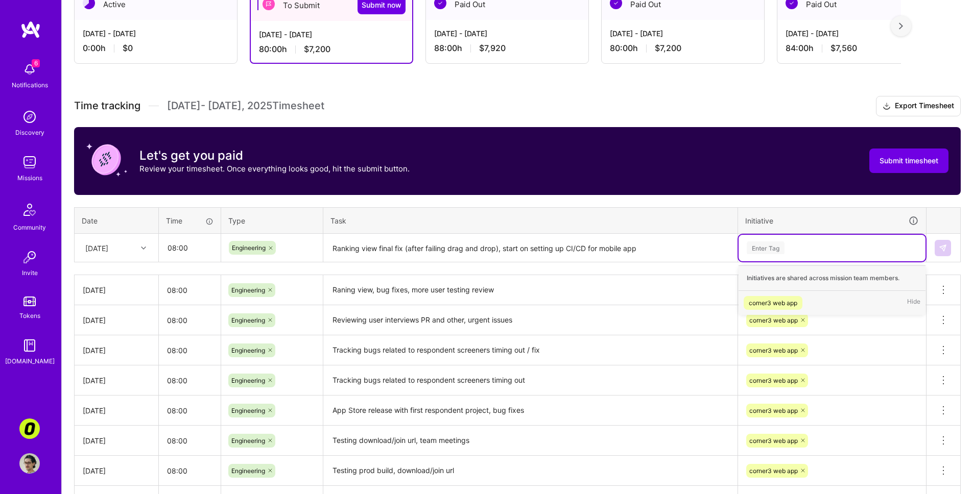
click at [793, 303] on div "corner3 web app" at bounding box center [772, 303] width 49 height 11
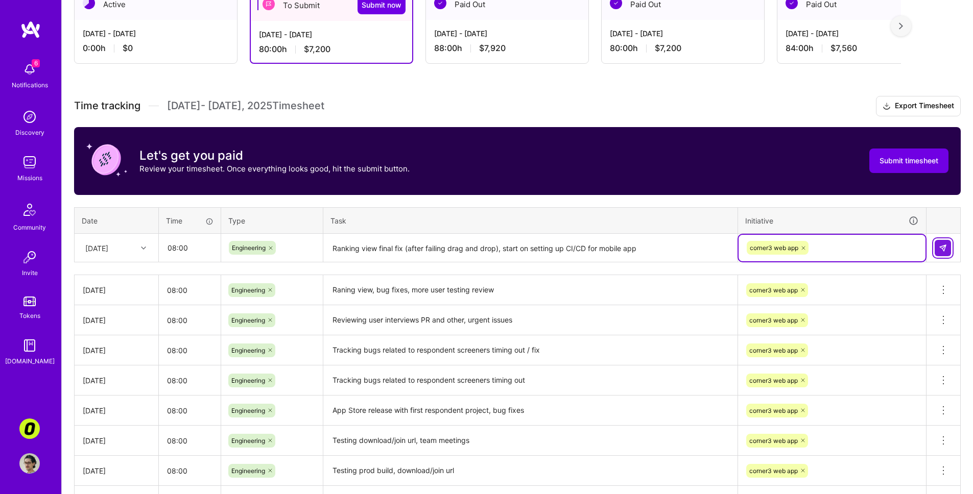
click at [943, 248] on img at bounding box center [942, 248] width 8 height 8
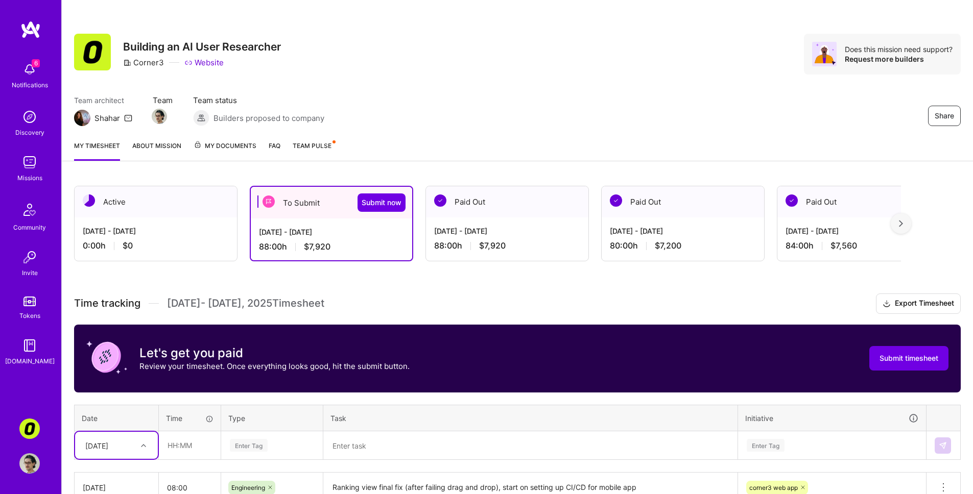
scroll to position [0, 0]
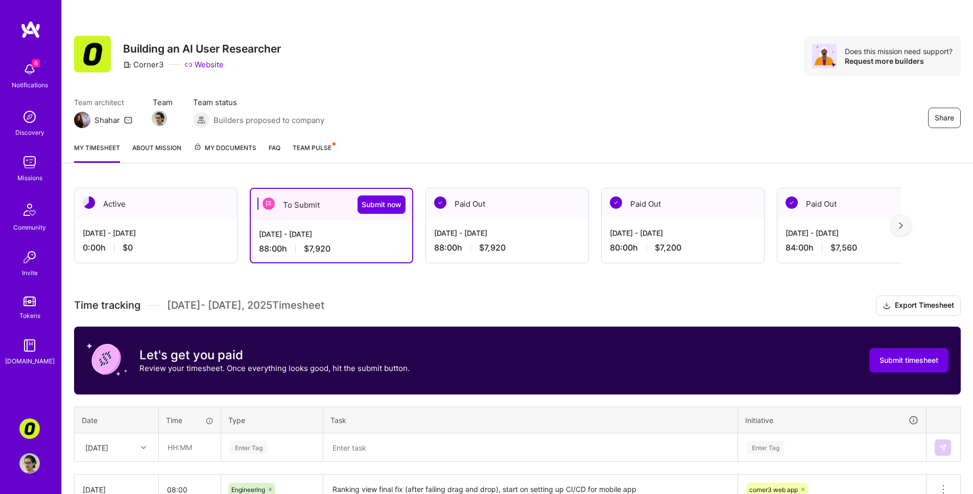
click at [417, 170] on div "Share Building an AI User Researcher Corner3 Website Does this mission need sup…" at bounding box center [516, 442] width 911 height 884
click at [396, 199] on button "Submit now" at bounding box center [381, 205] width 48 height 18
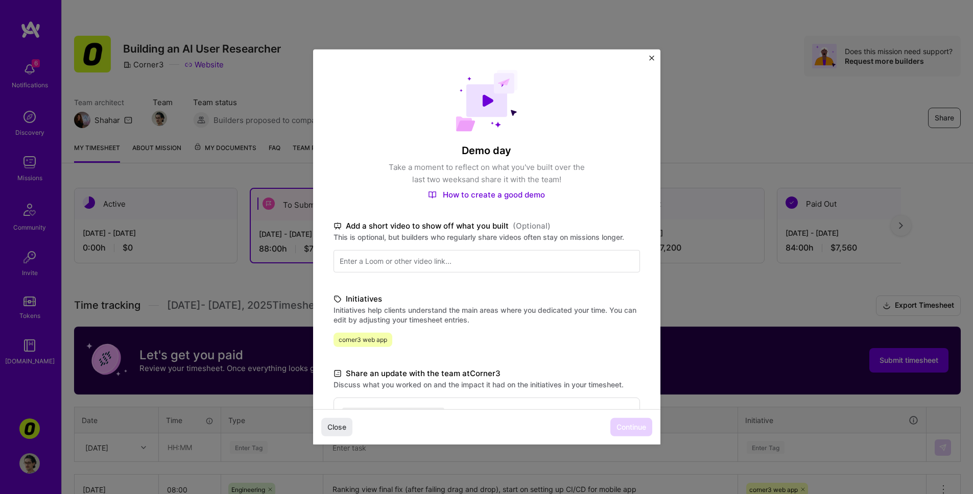
scroll to position [148, 0]
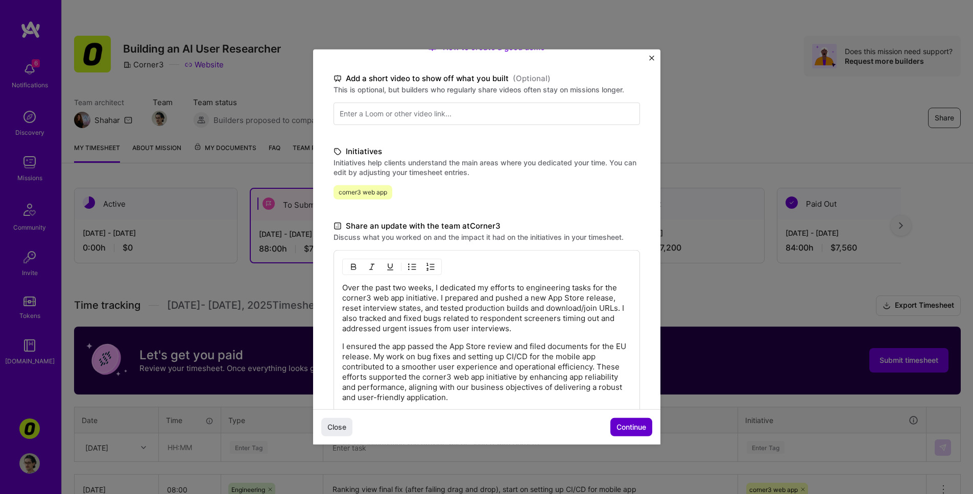
click at [621, 424] on span "Continue" at bounding box center [631, 427] width 30 height 10
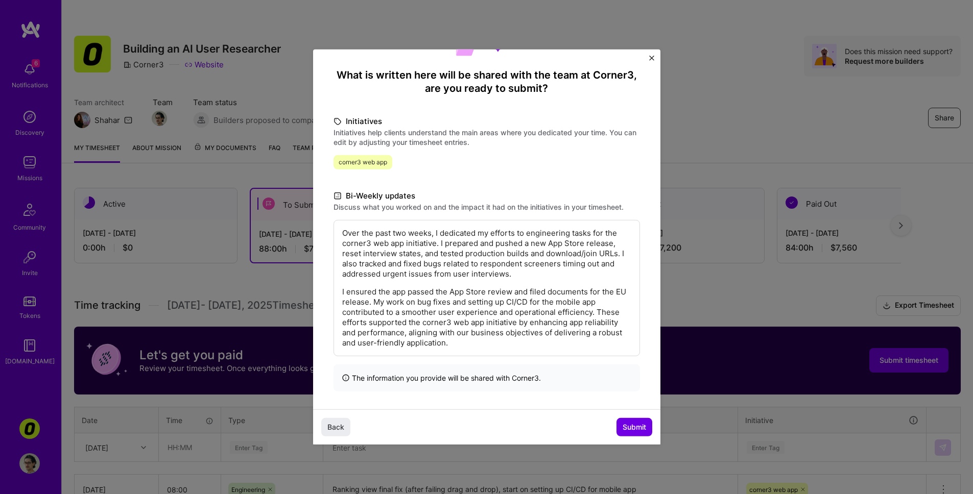
scroll to position [78, 0]
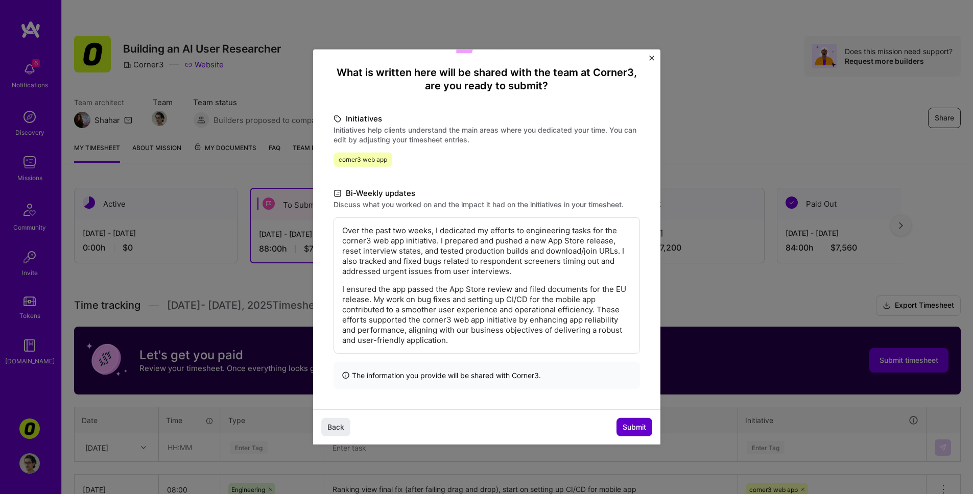
click at [622, 430] on span "Submit" at bounding box center [633, 427] width 23 height 10
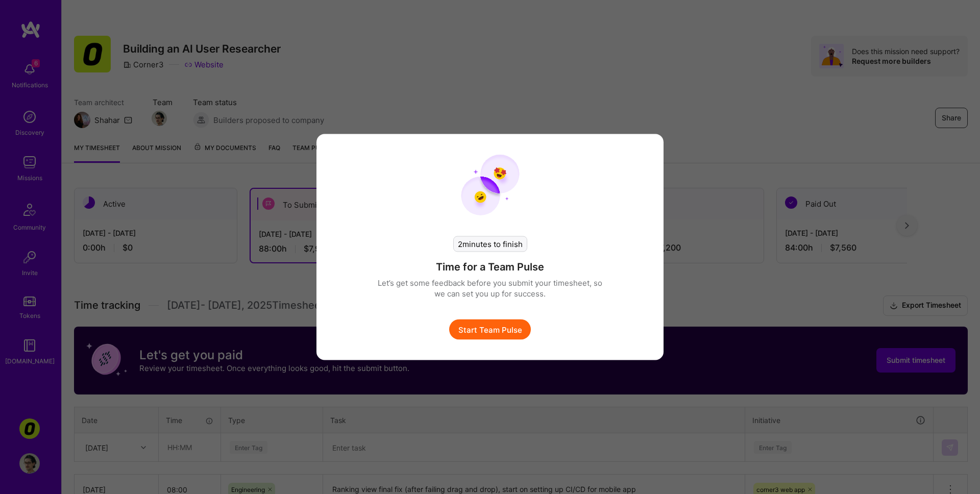
click at [500, 334] on button "Start Team Pulse" at bounding box center [490, 330] width 82 height 20
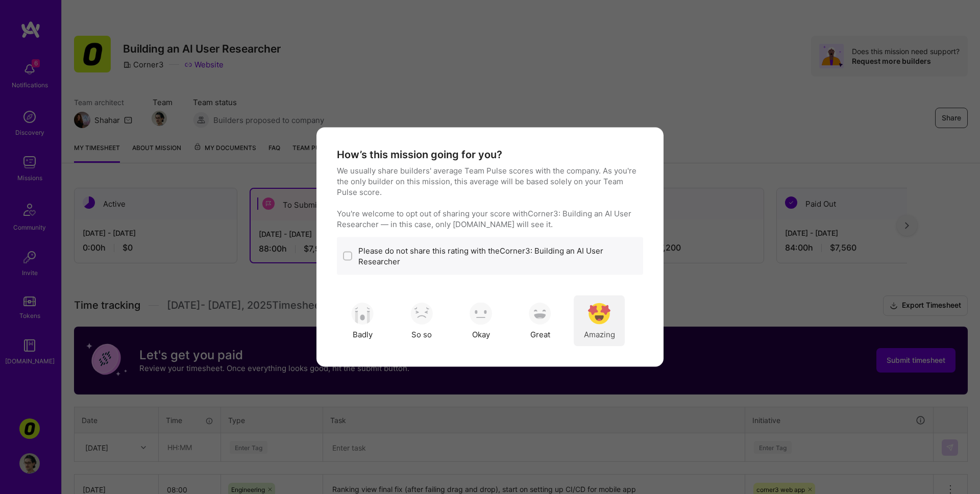
click at [587, 314] on div "Amazing" at bounding box center [599, 321] width 51 height 51
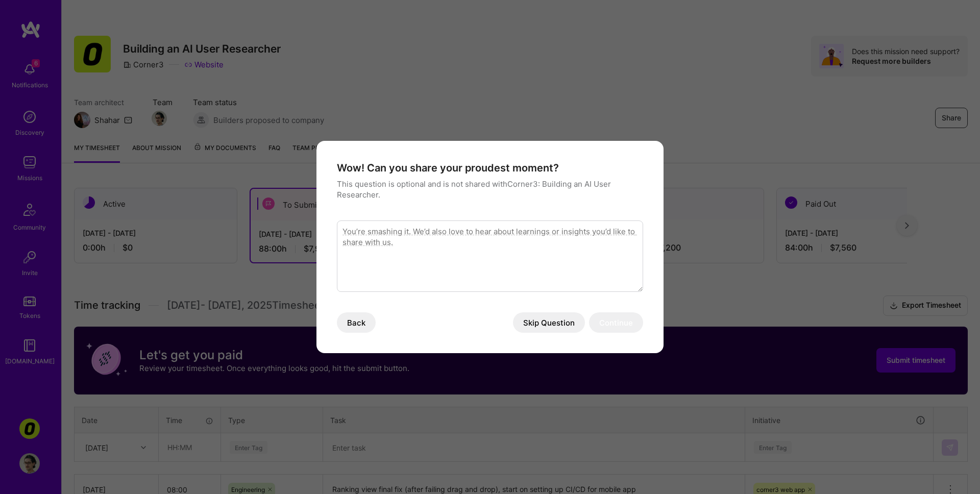
click at [467, 258] on textarea "modal" at bounding box center [490, 256] width 306 height 71
type textarea "App approved in App Store, first large interviews recorded using the app"
click at [613, 320] on button "Continue" at bounding box center [616, 322] width 54 height 20
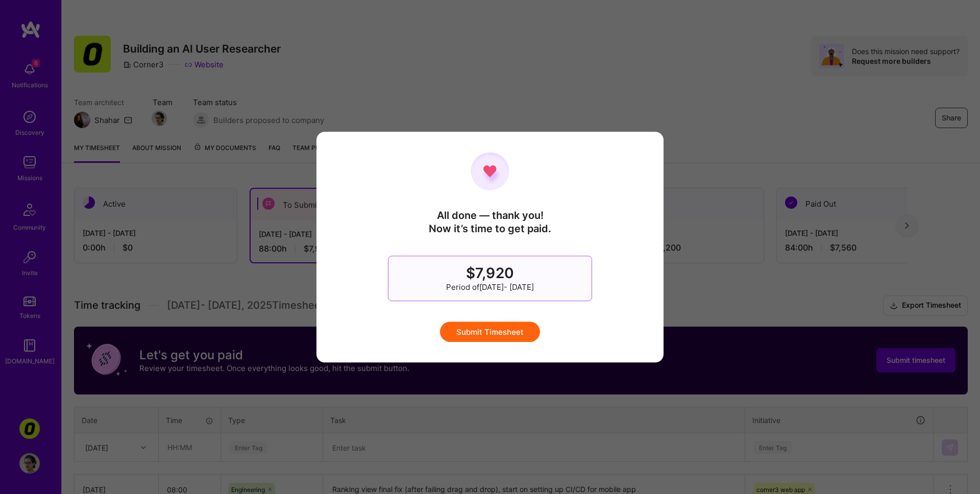
click at [510, 331] on button "Submit Timesheet" at bounding box center [490, 332] width 100 height 20
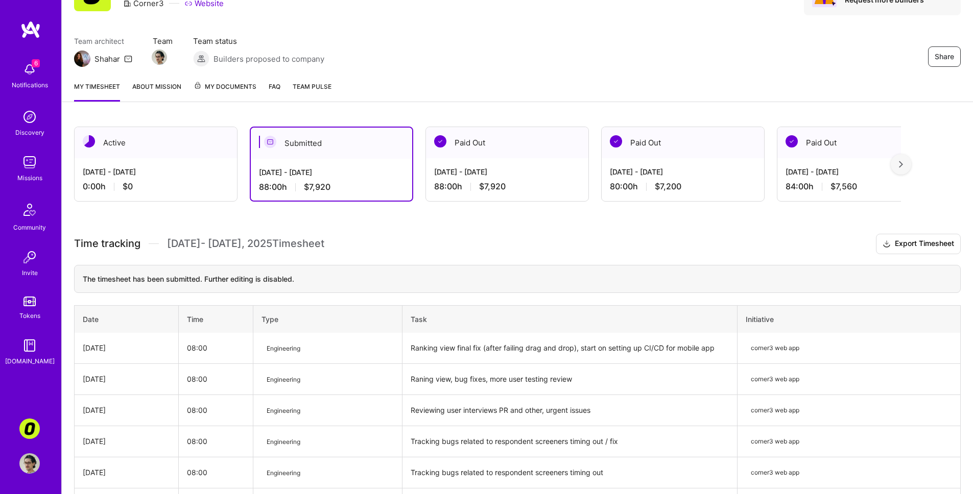
scroll to position [84, 0]
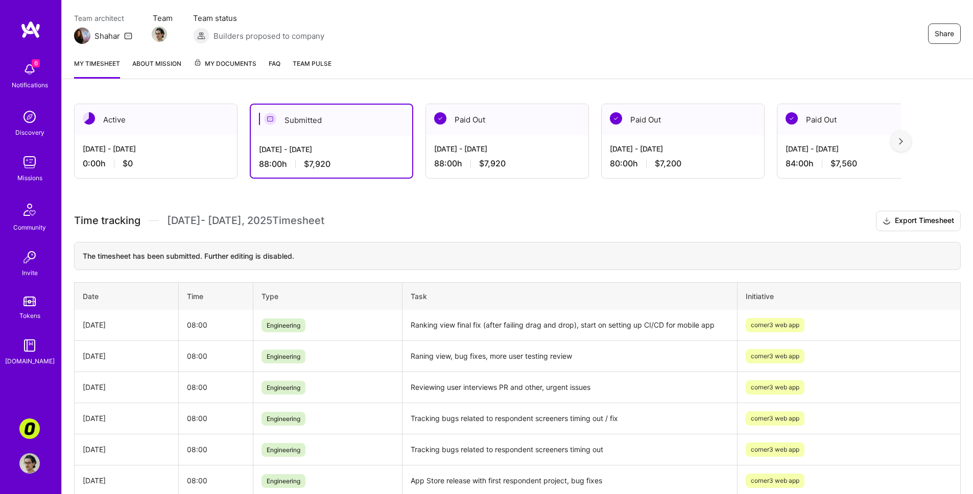
click at [39, 79] on img at bounding box center [29, 69] width 20 height 20
click at [452, 40] on div "6 6 Notifications Discovery Missions Community Invite Tokens [DOMAIN_NAME] Corn…" at bounding box center [486, 320] width 973 height 809
click at [691, 72] on div "My timesheet About Mission My Documents FAQ Team Pulse" at bounding box center [517, 64] width 911 height 29
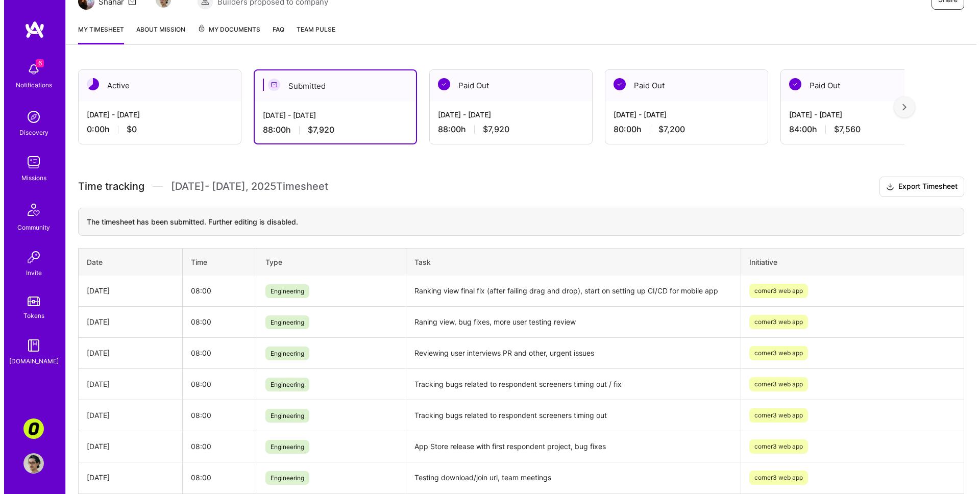
scroll to position [19, 0]
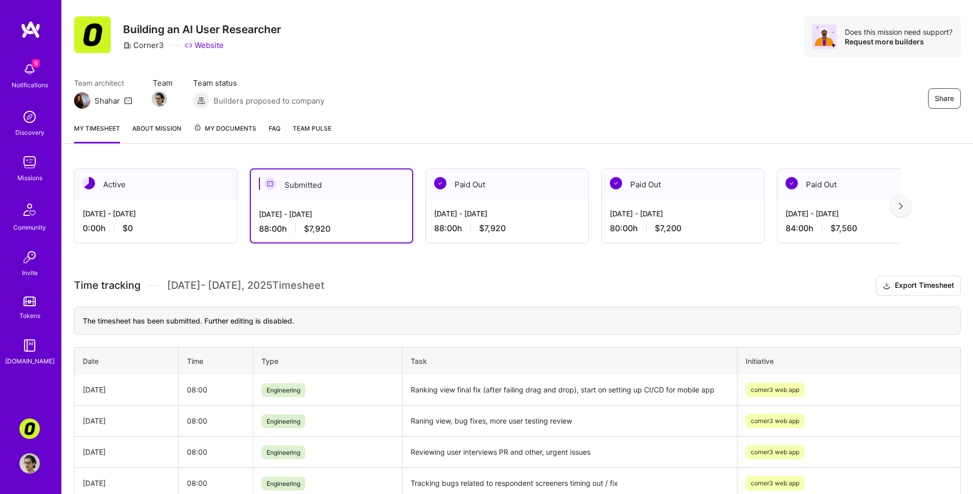
click at [30, 68] on img at bounding box center [29, 69] width 20 height 20
